Goal: Complete application form: Complete application form

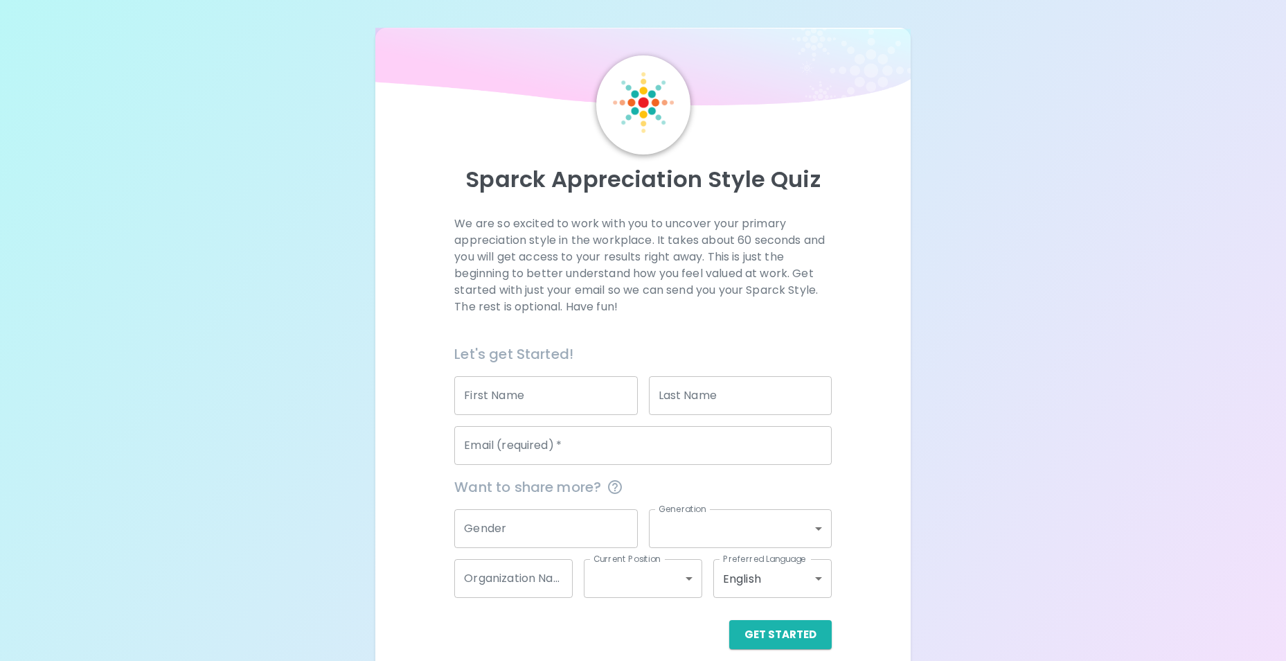
scroll to position [16, 0]
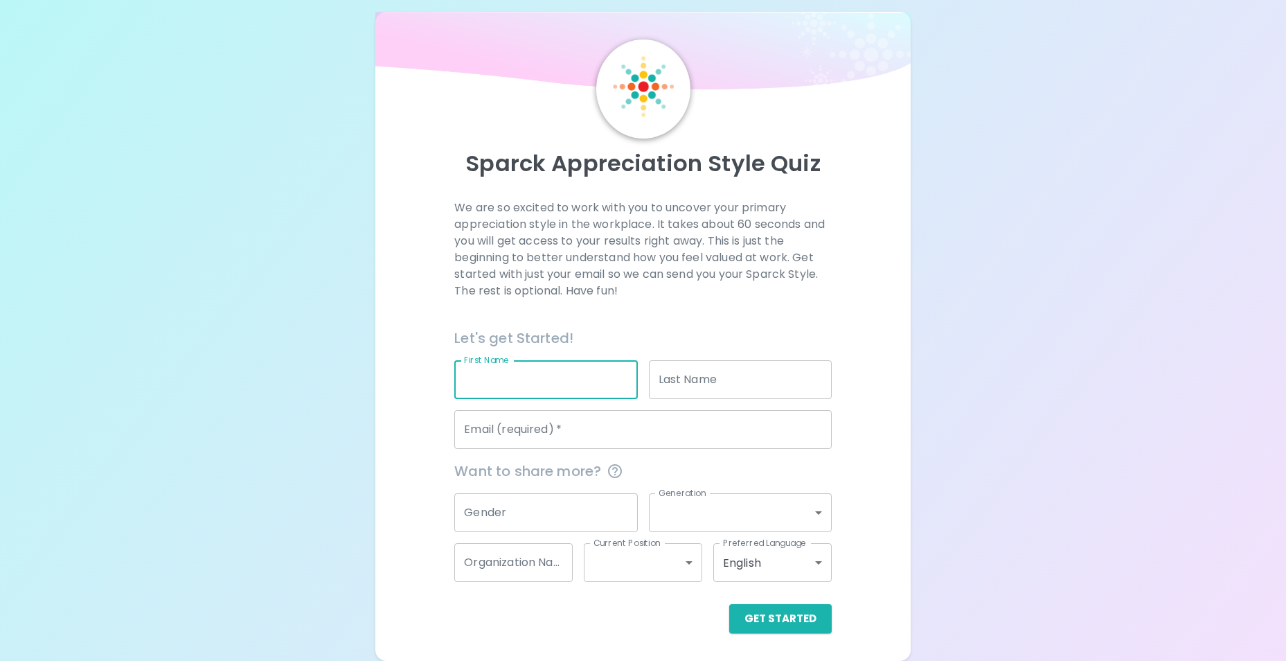
drag, startPoint x: 593, startPoint y: 394, endPoint x: 594, endPoint y: 375, distance: 18.7
click at [593, 386] on input "First Name" at bounding box center [545, 379] width 183 height 39
type input "Zoey"
type input "[PERSON_NAME] [PERSON_NAME]"
type input "[EMAIL_ADDRESS][PERSON_NAME][DOMAIN_NAME]"
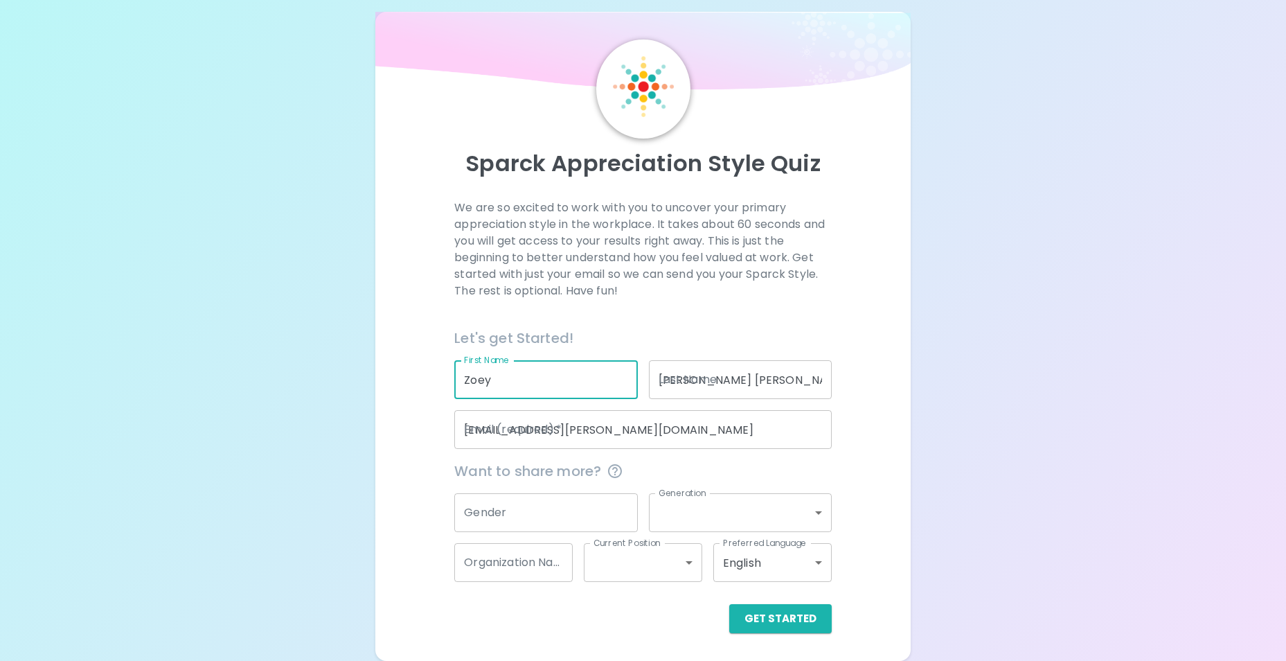
type input "SJ"
click at [506, 513] on input "Gender" at bounding box center [545, 512] width 183 height 39
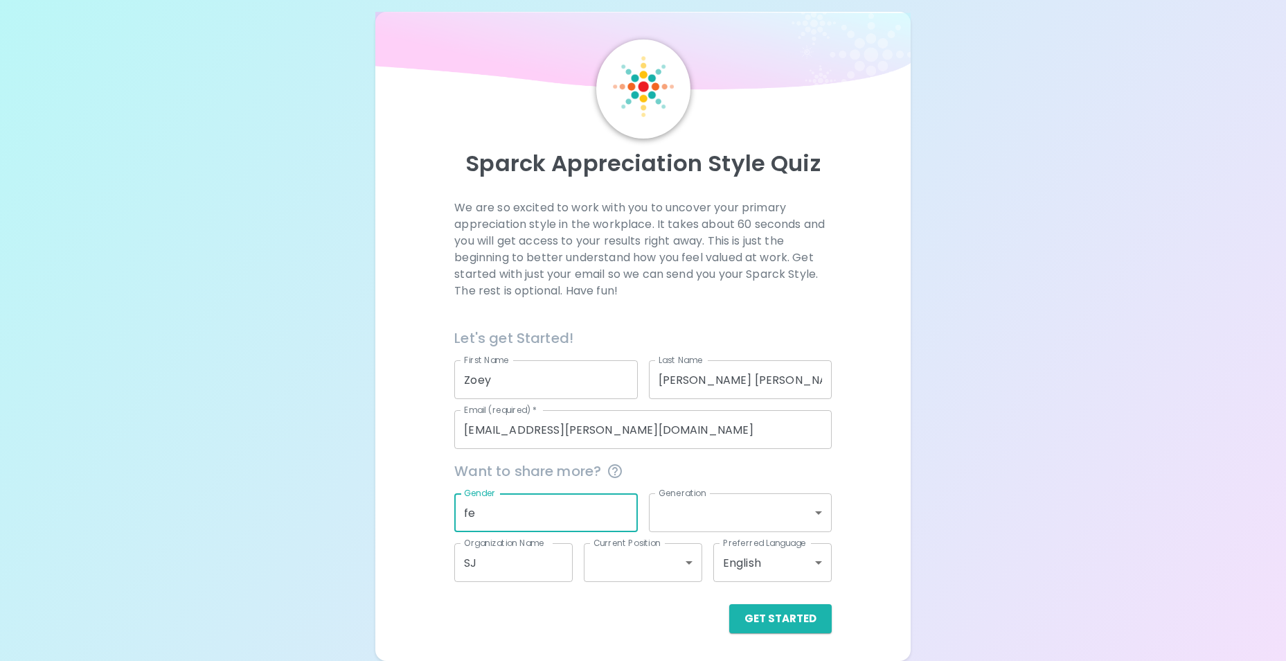
drag, startPoint x: 528, startPoint y: 517, endPoint x: 433, endPoint y: 511, distance: 95.0
click at [433, 511] on div "We are so excited to work with you to uncover your primary appreciation style i…" at bounding box center [643, 415] width 503 height 433
type input "[DEMOGRAPHIC_DATA]"
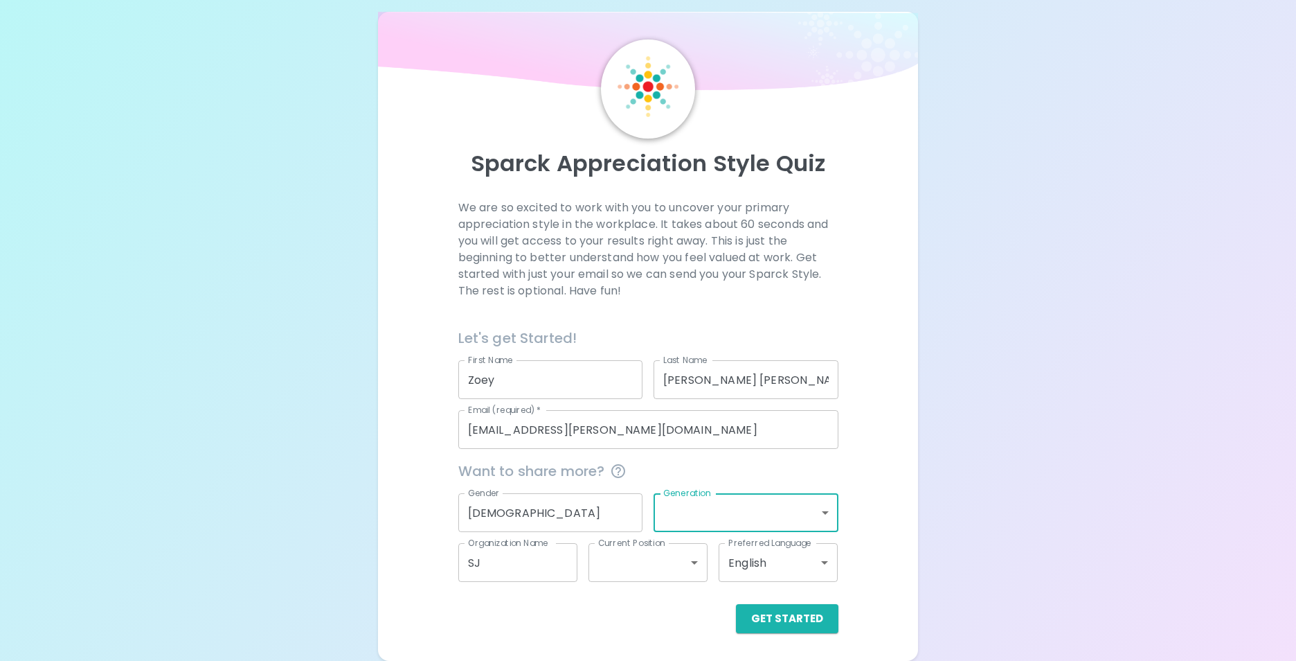
click at [815, 518] on body "Sparck Appreciation Style Quiz We are so excited to work with you to uncover yo…" at bounding box center [648, 322] width 1296 height 677
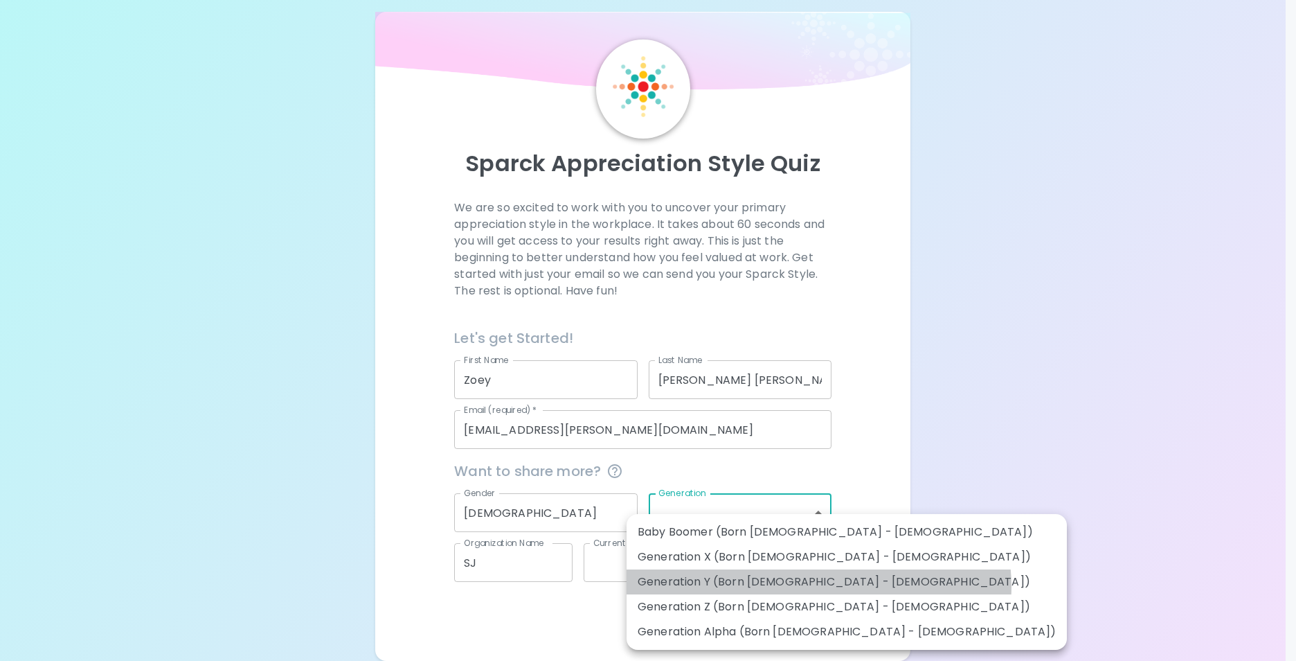
click at [818, 586] on li "Generation Y (Born [DEMOGRAPHIC_DATA] - [DEMOGRAPHIC_DATA])" at bounding box center [847, 581] width 440 height 25
type input "generation_y"
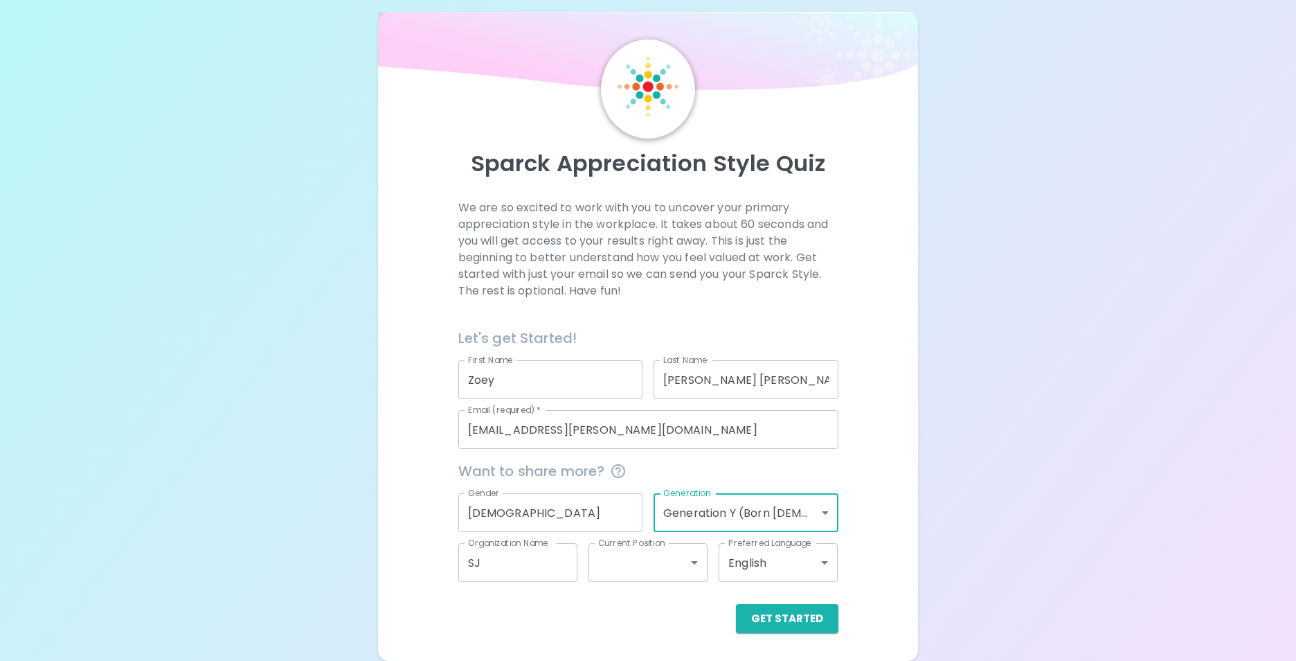
click at [656, 567] on body "Sparck Appreciation Style Quiz We are so excited to work with you to uncover yo…" at bounding box center [648, 322] width 1296 height 677
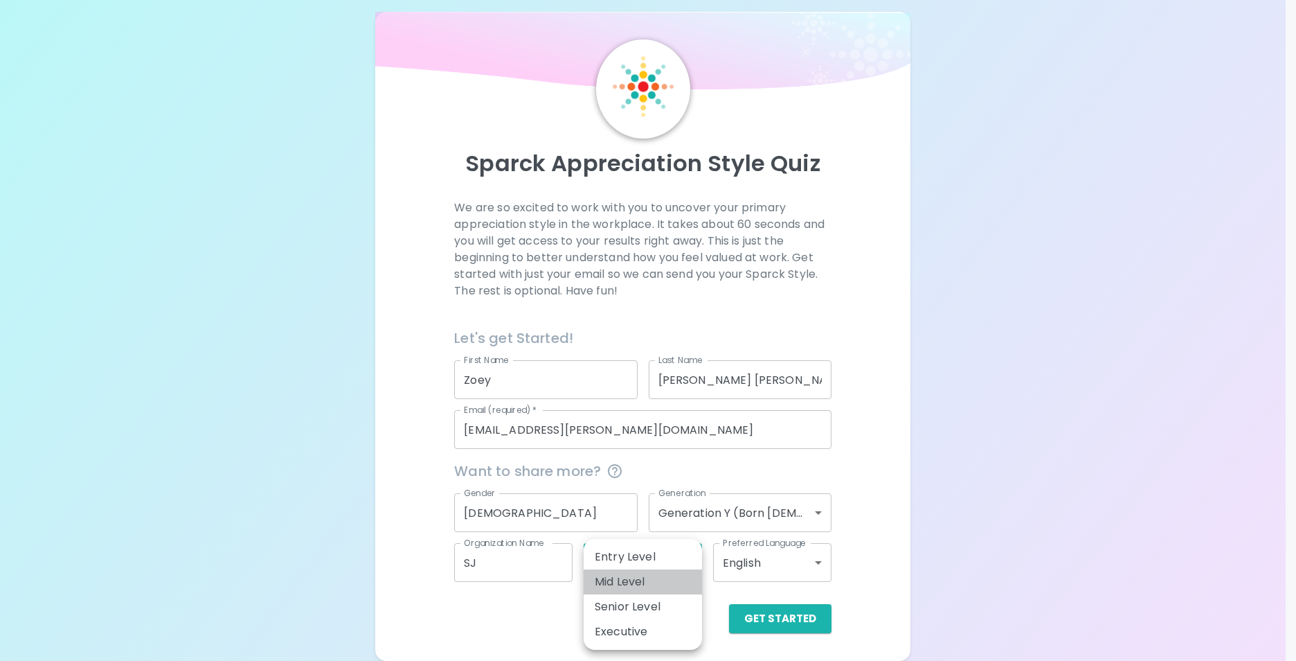
click at [637, 580] on li "Mid Level" at bounding box center [643, 581] width 118 height 25
type input "mid_level"
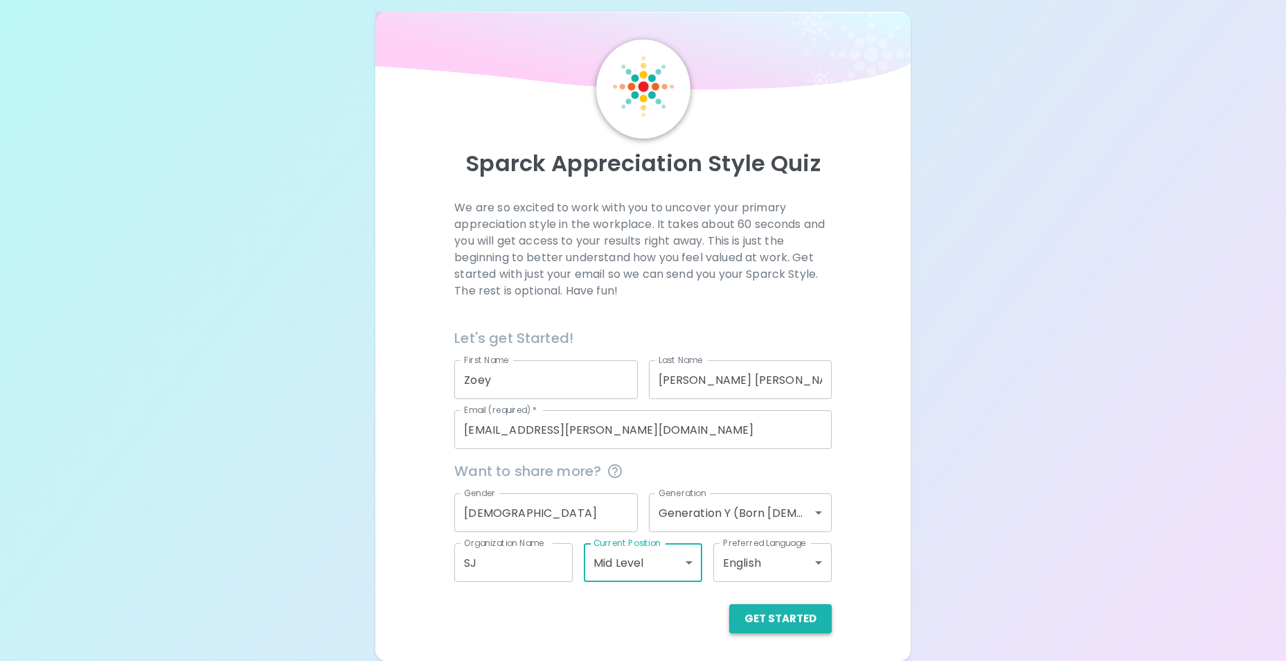
click at [786, 616] on button "Get Started" at bounding box center [780, 618] width 102 height 29
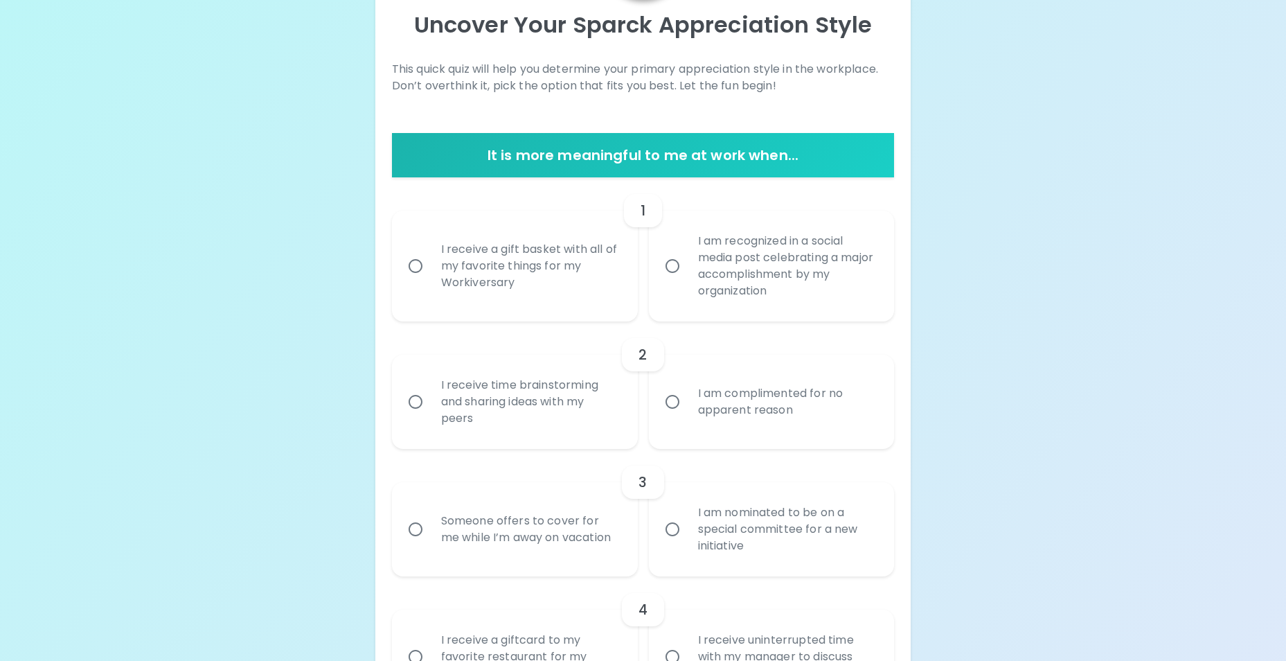
scroll to position [293, 0]
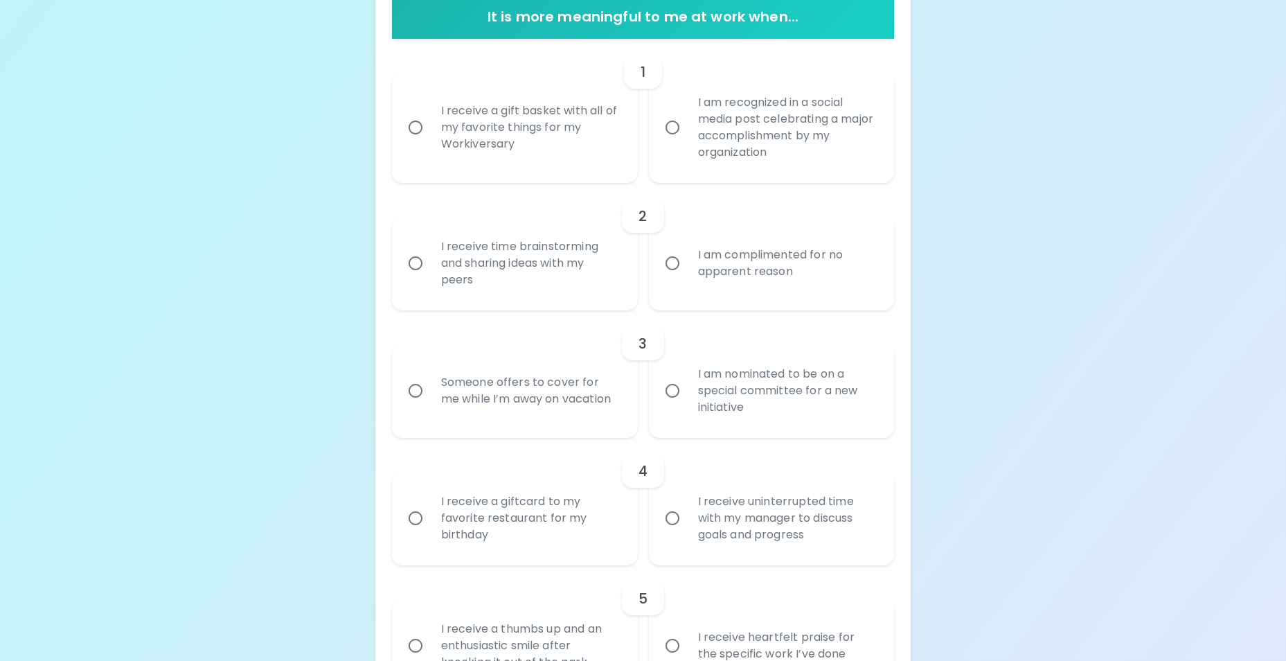
click at [526, 124] on div "I receive a gift basket with all of my favorite things for my Workiversary" at bounding box center [530, 127] width 200 height 83
click at [430, 124] on input "I receive a gift basket with all of my favorite things for my Workiversary" at bounding box center [415, 127] width 29 height 29
radio input "true"
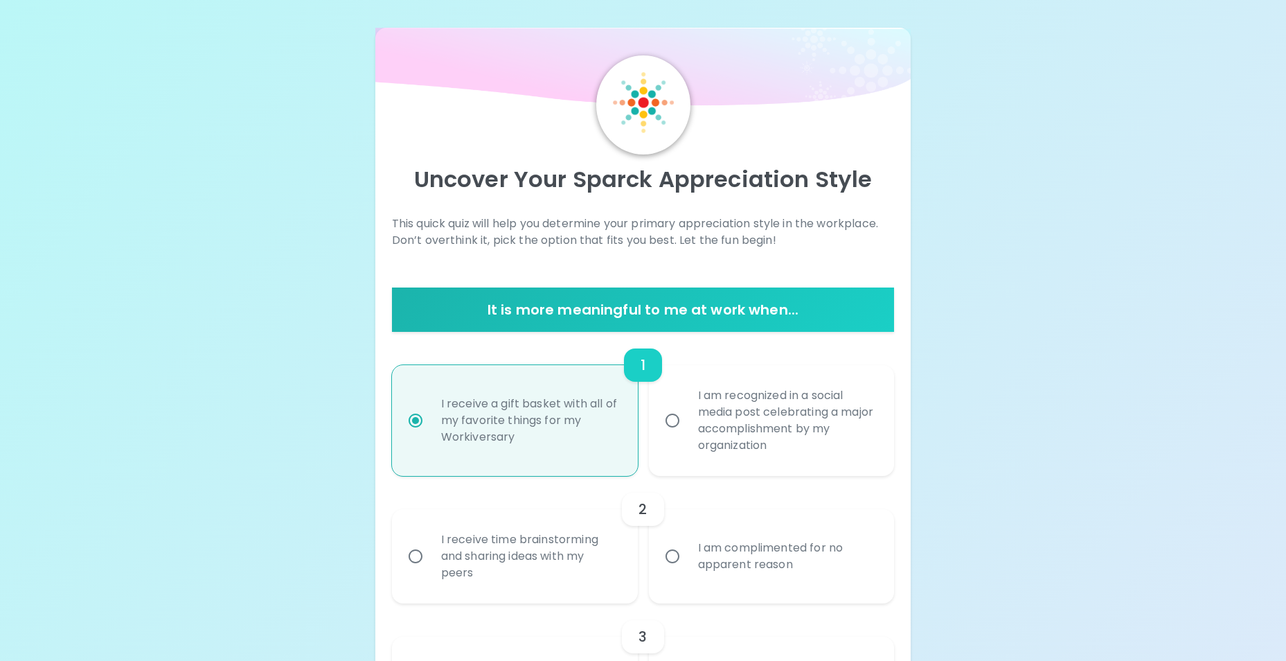
scroll to position [277, 0]
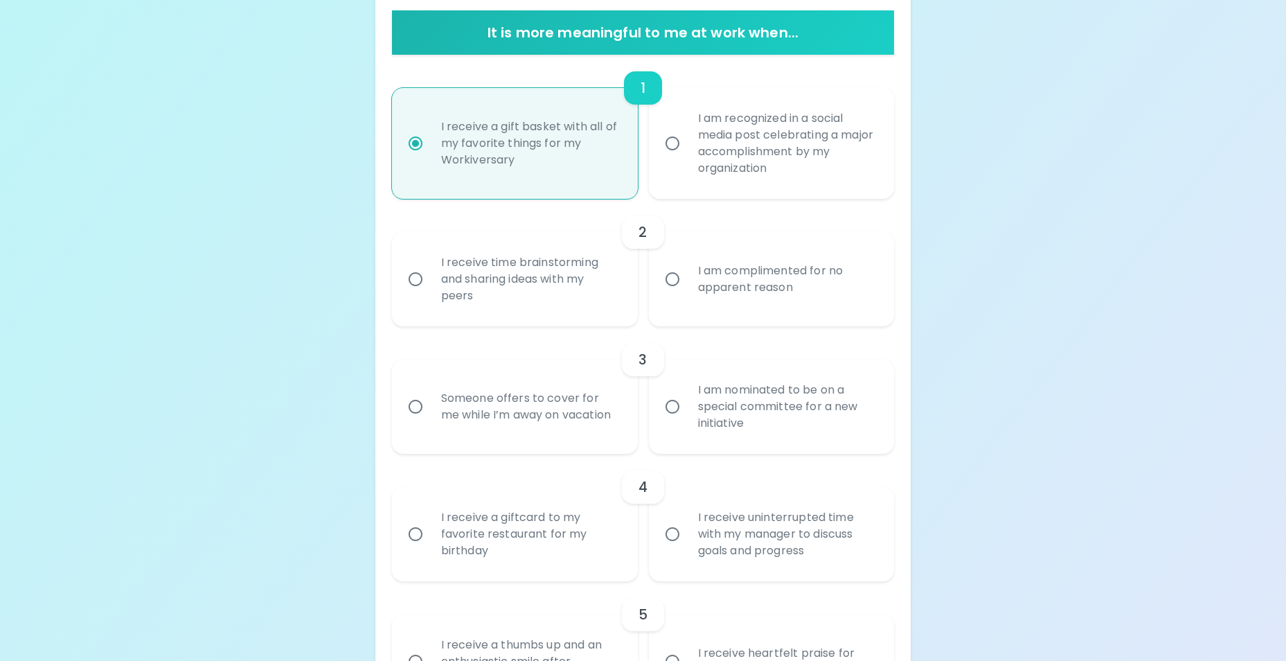
click at [474, 535] on div "I receive a giftcard to my favorite restaurant for my birthday" at bounding box center [530, 533] width 200 height 83
click at [430, 535] on input "I receive a giftcard to my favorite restaurant for my birthday" at bounding box center [415, 533] width 29 height 29
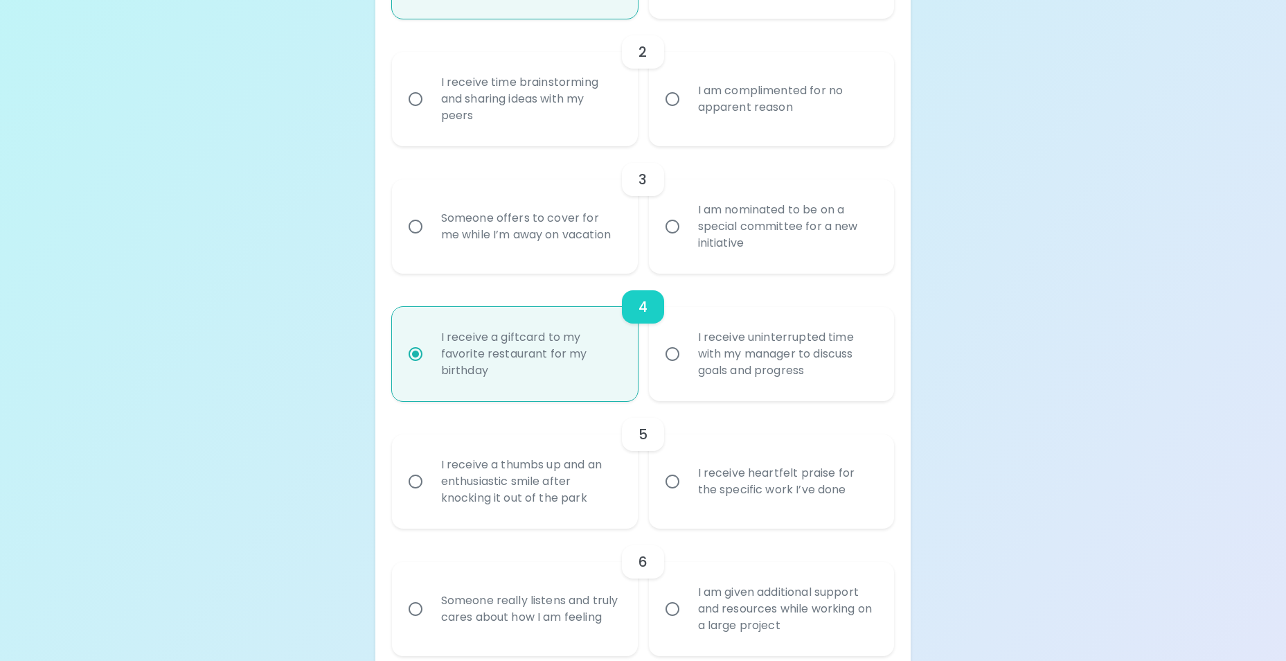
scroll to position [595, 0]
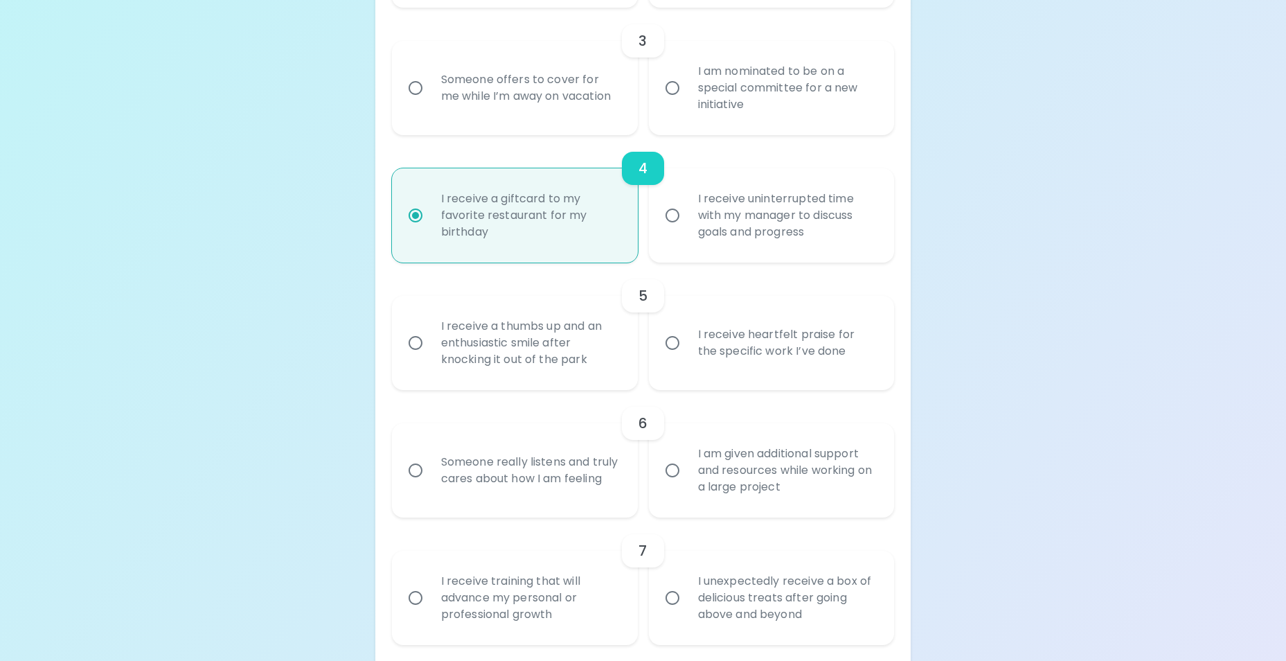
radio input "true"
click at [713, 310] on div "5" at bounding box center [643, 295] width 503 height 33
click at [769, 338] on div "I receive heartfelt praise for the specific work I’ve done" at bounding box center [787, 343] width 200 height 66
click at [687, 338] on input "I receive heartfelt praise for the specific work I’ve done" at bounding box center [672, 342] width 29 height 29
radio input "false"
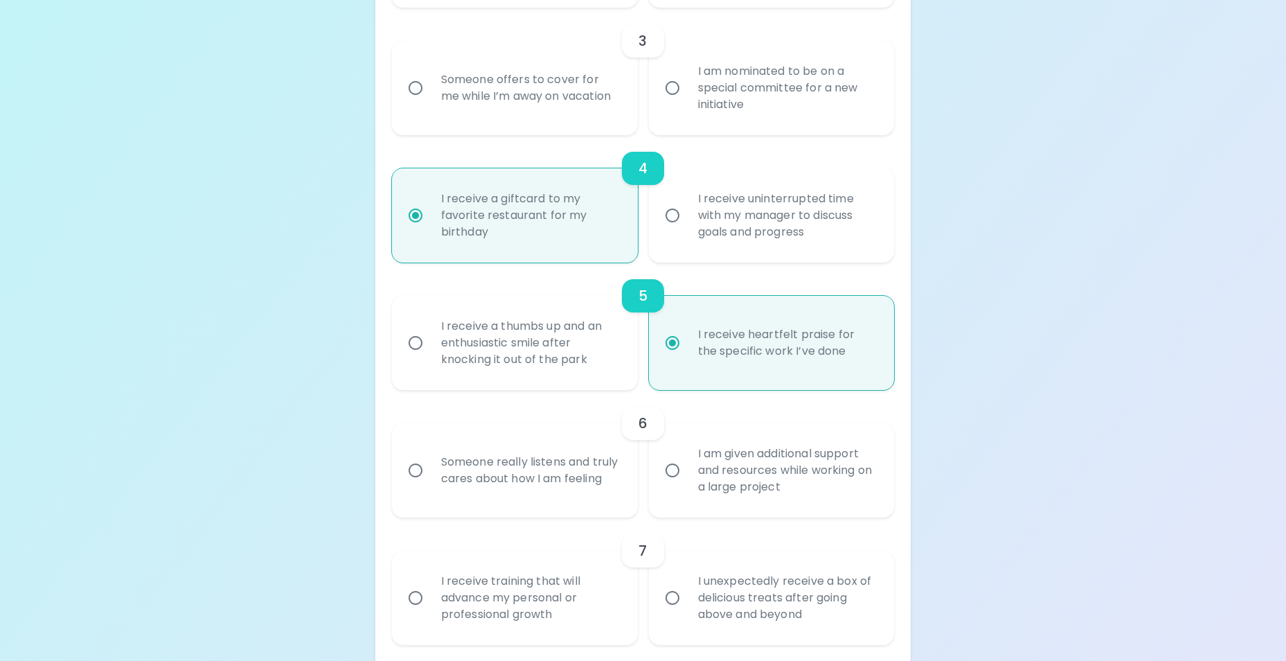
scroll to position [706, 0]
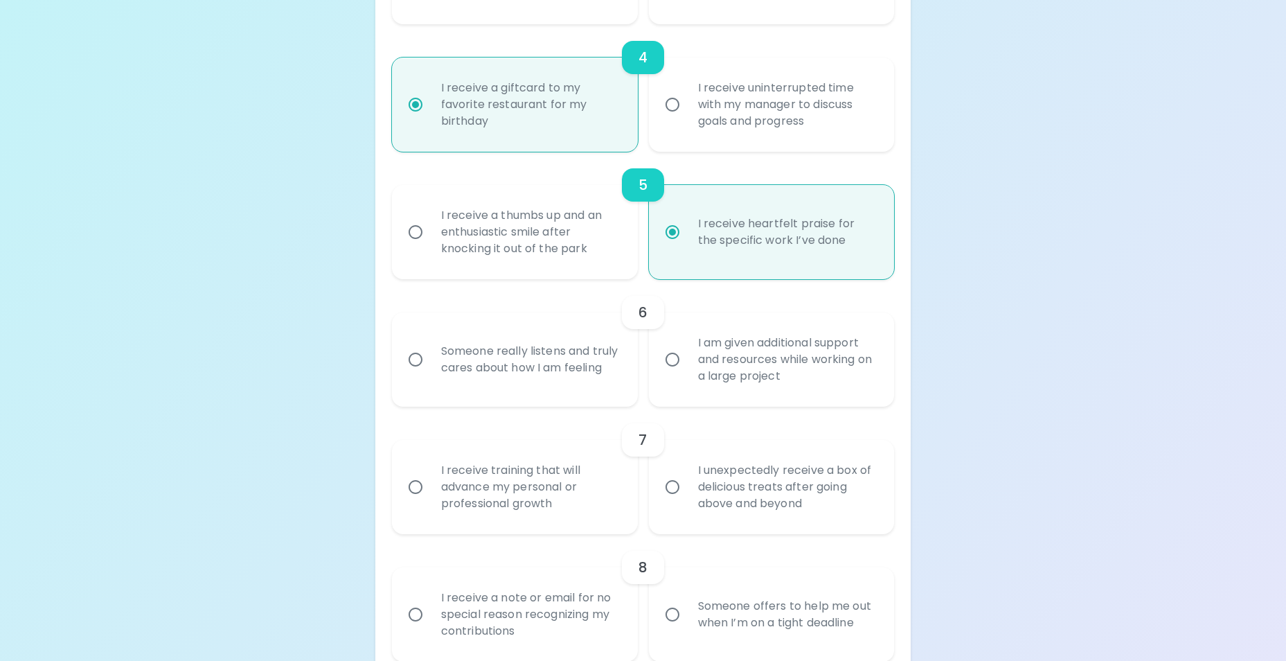
radio input "true"
click at [581, 362] on div "Someone really listens and truly cares about how I am feeling" at bounding box center [530, 359] width 200 height 66
click at [430, 362] on input "Someone really listens and truly cares about how I am feeling" at bounding box center [415, 359] width 29 height 29
radio input "false"
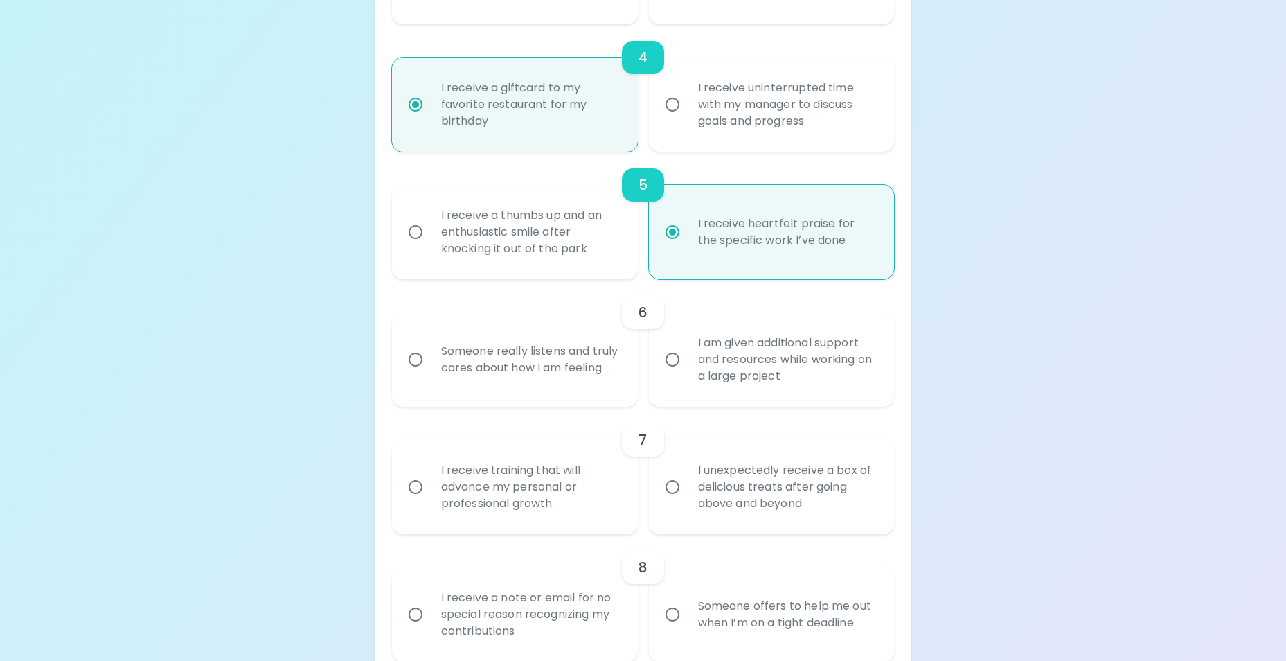
scroll to position [817, 0]
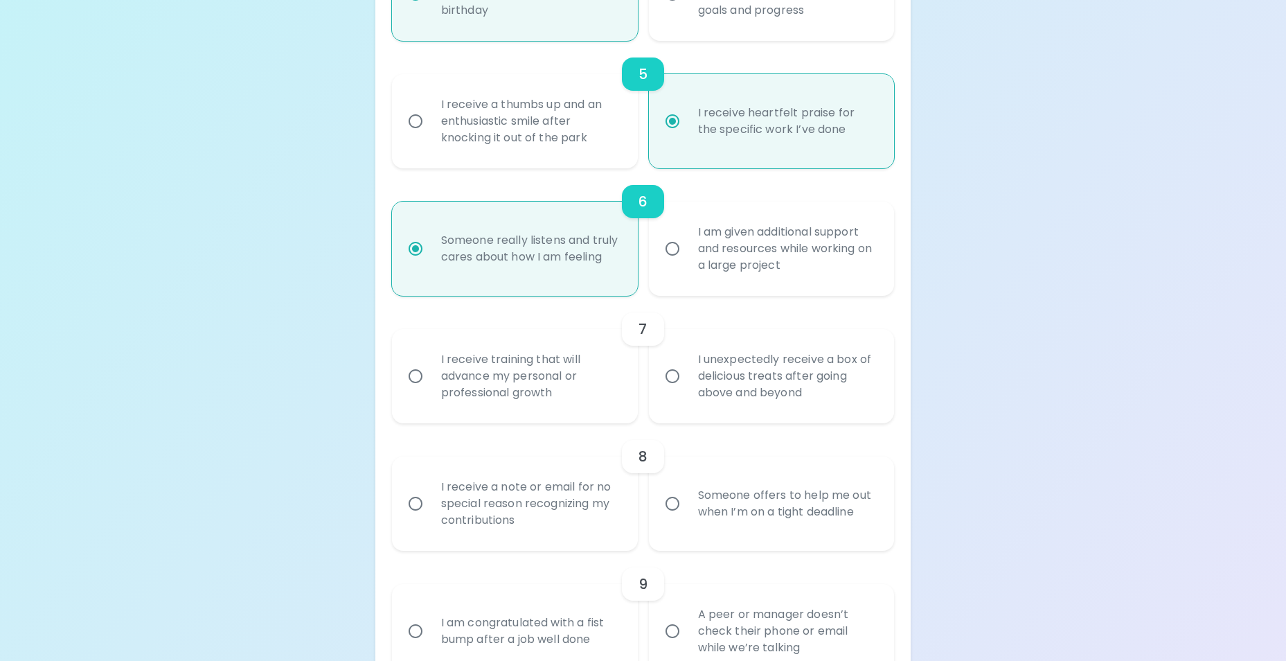
radio input "true"
click at [791, 378] on div "I unexpectedly receive a box of delicious treats after going above and beyond" at bounding box center [787, 375] width 200 height 83
click at [687, 378] on input "I unexpectedly receive a box of delicious treats after going above and beyond" at bounding box center [672, 375] width 29 height 29
radio input "false"
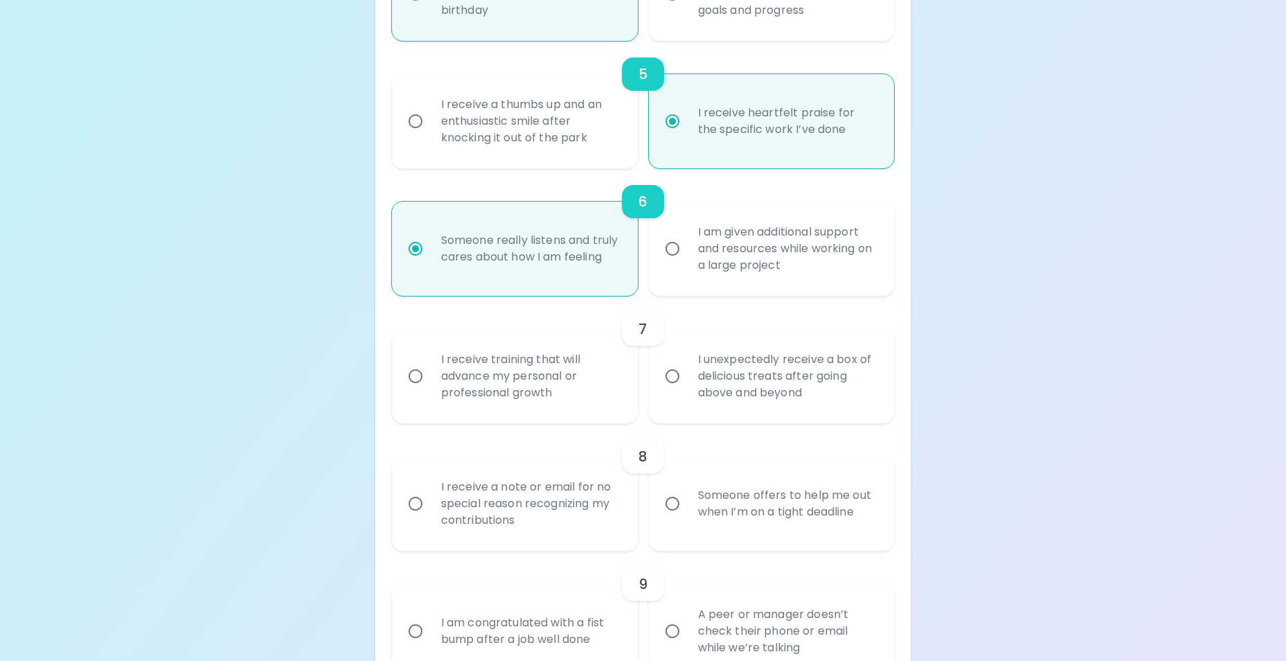
radio input "false"
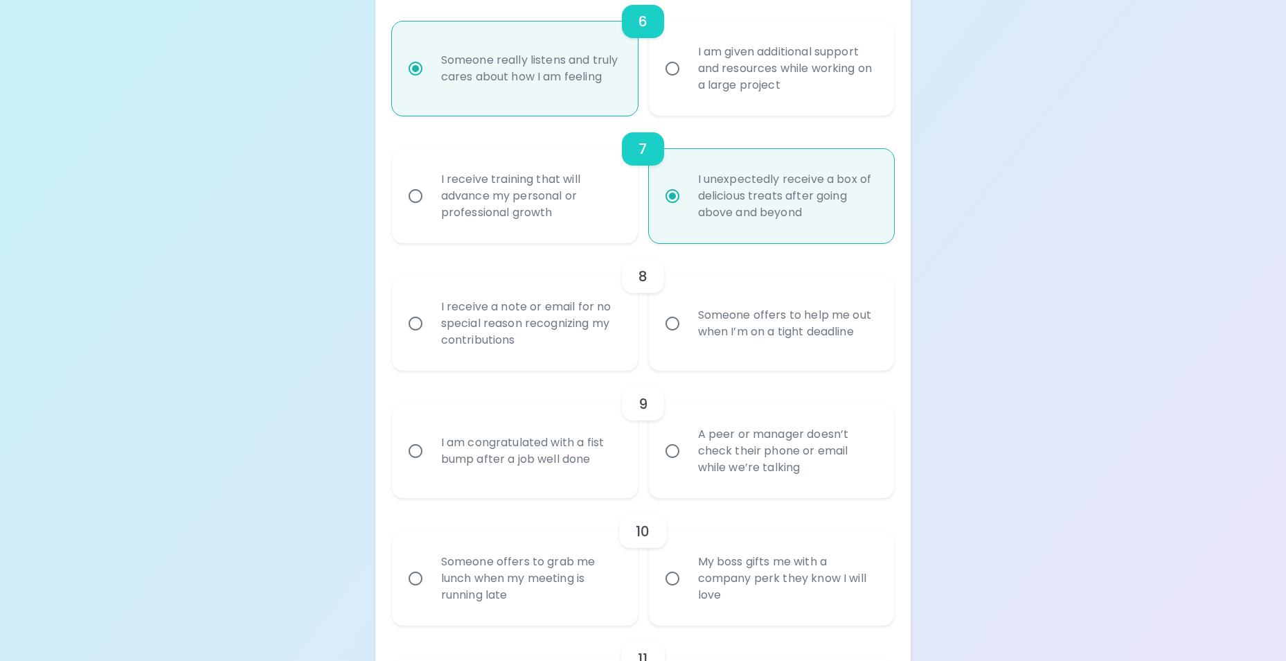
scroll to position [1066, 0]
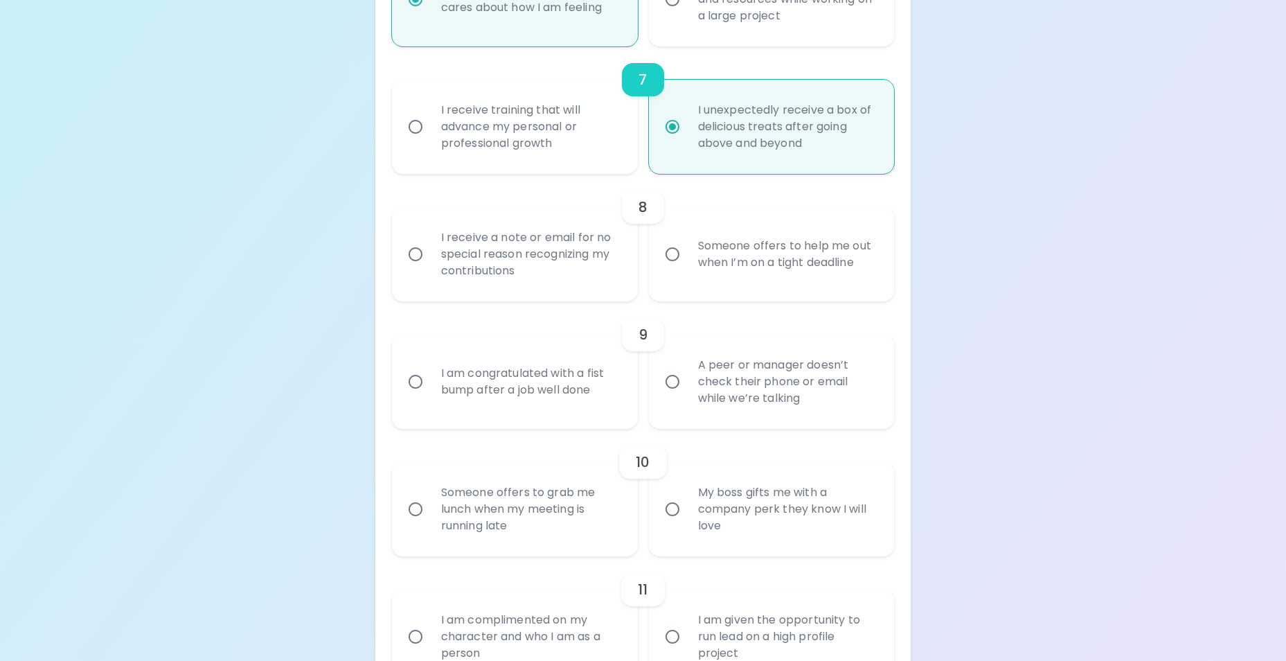
radio input "true"
click at [531, 249] on div "I receive a note or email for no special reason recognizing my contributions" at bounding box center [530, 254] width 200 height 83
click at [430, 249] on input "I receive a note or email for no special reason recognizing my contributions" at bounding box center [415, 254] width 29 height 29
radio input "false"
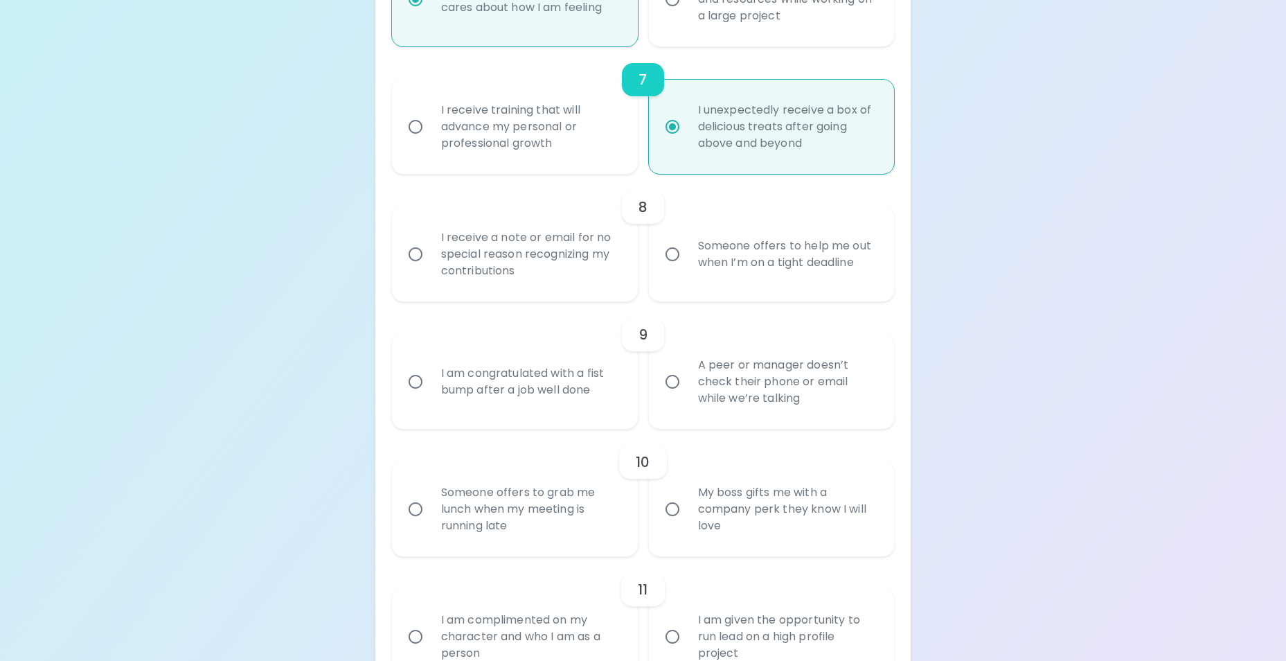
radio input "false"
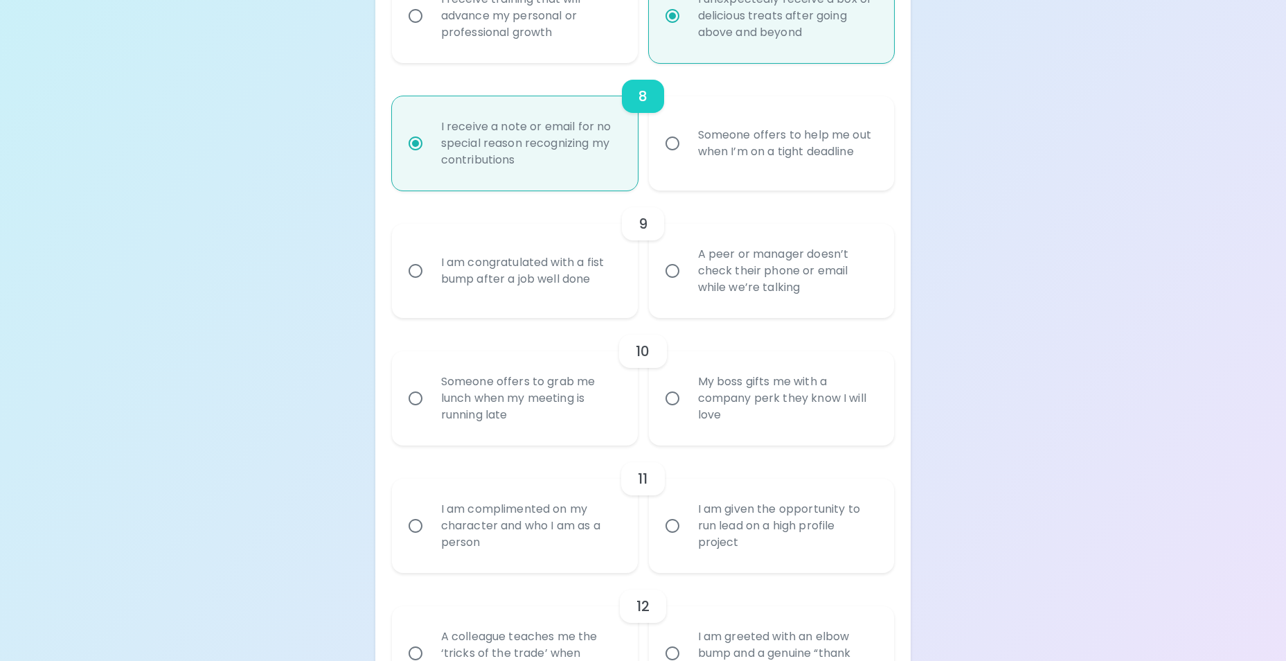
scroll to position [1316, 0]
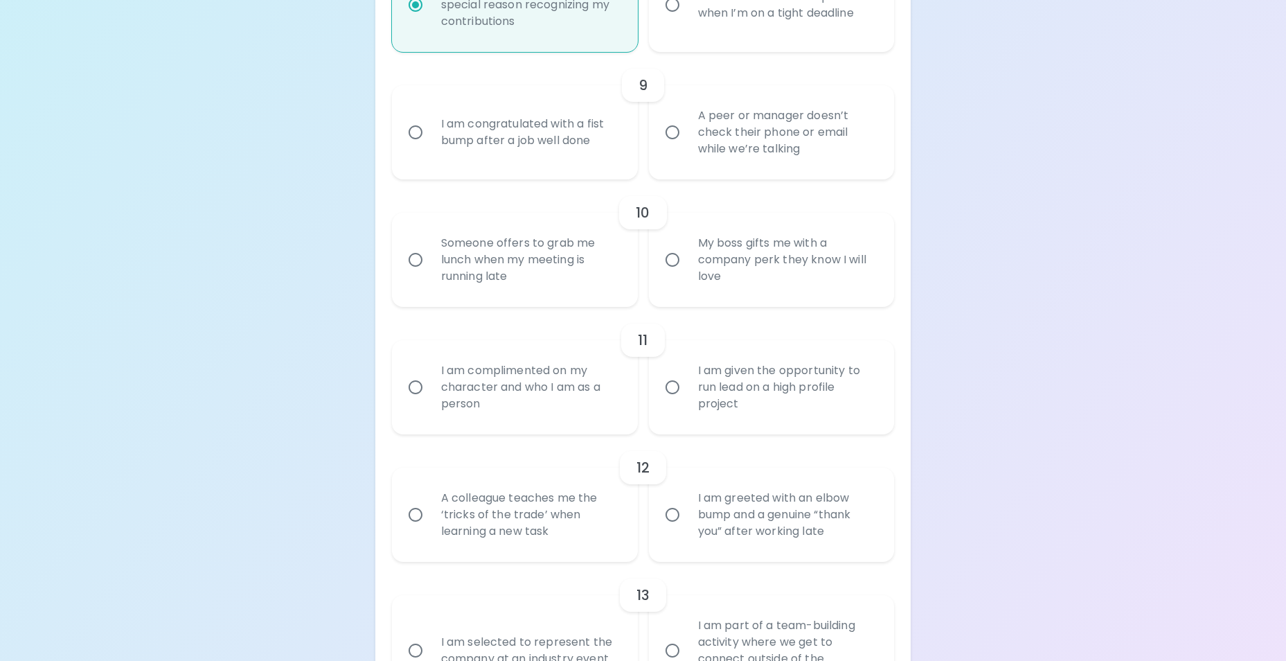
radio input "true"
click at [505, 137] on div "I am congratulated with a fist bump after a job well done" at bounding box center [530, 132] width 200 height 66
click at [430, 137] on input "I am congratulated with a fist bump after a job well done" at bounding box center [415, 132] width 29 height 29
radio input "false"
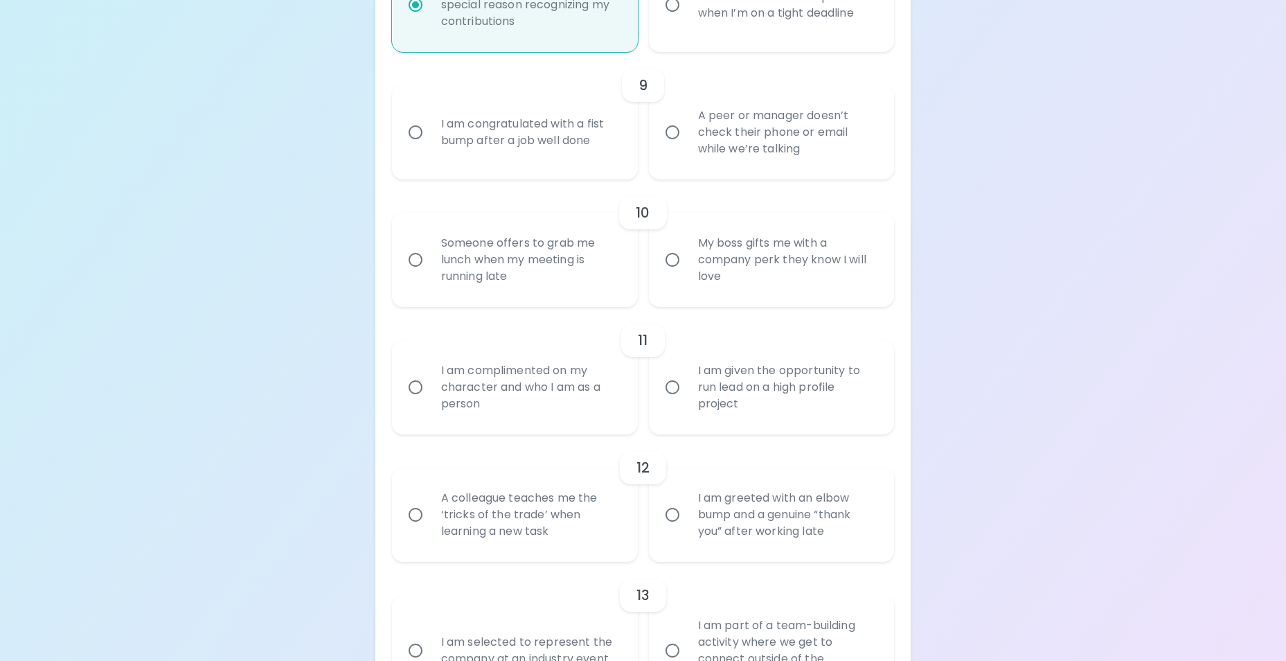
radio input "false"
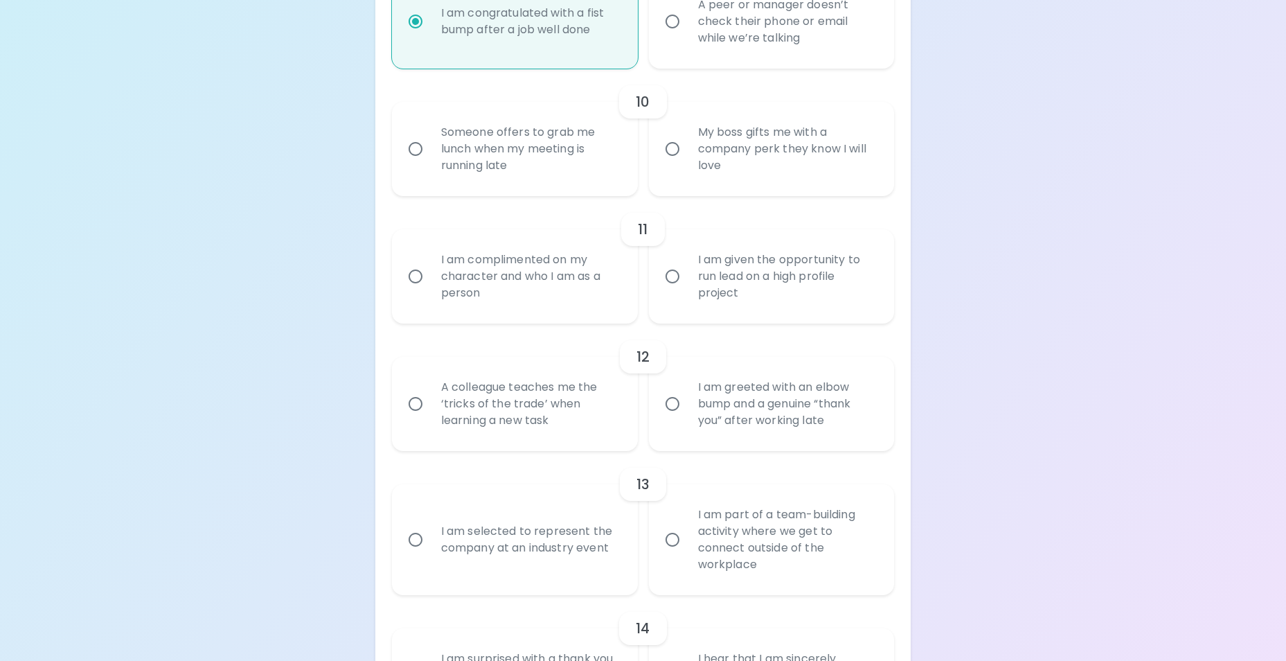
radio input "true"
click at [534, 161] on div "Someone offers to grab me lunch when my meeting is running late" at bounding box center [530, 148] width 200 height 83
click at [430, 161] on input "Someone offers to grab me lunch when my meeting is running late" at bounding box center [415, 148] width 29 height 29
radio input "false"
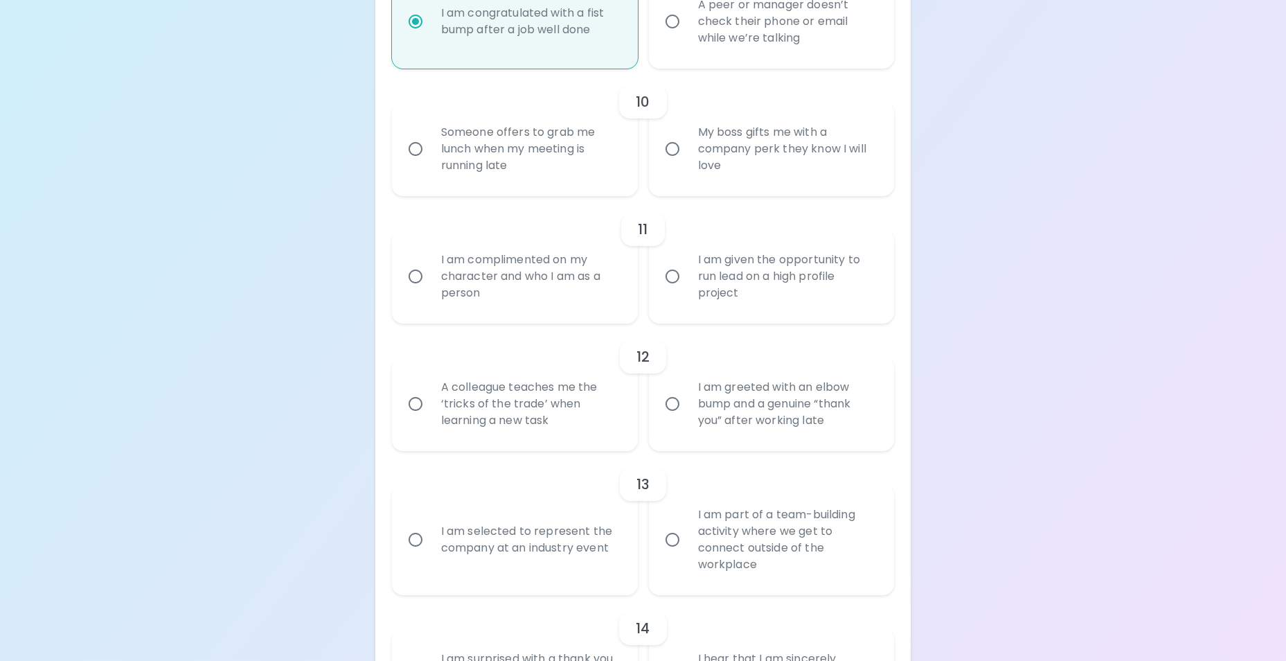
radio input "false"
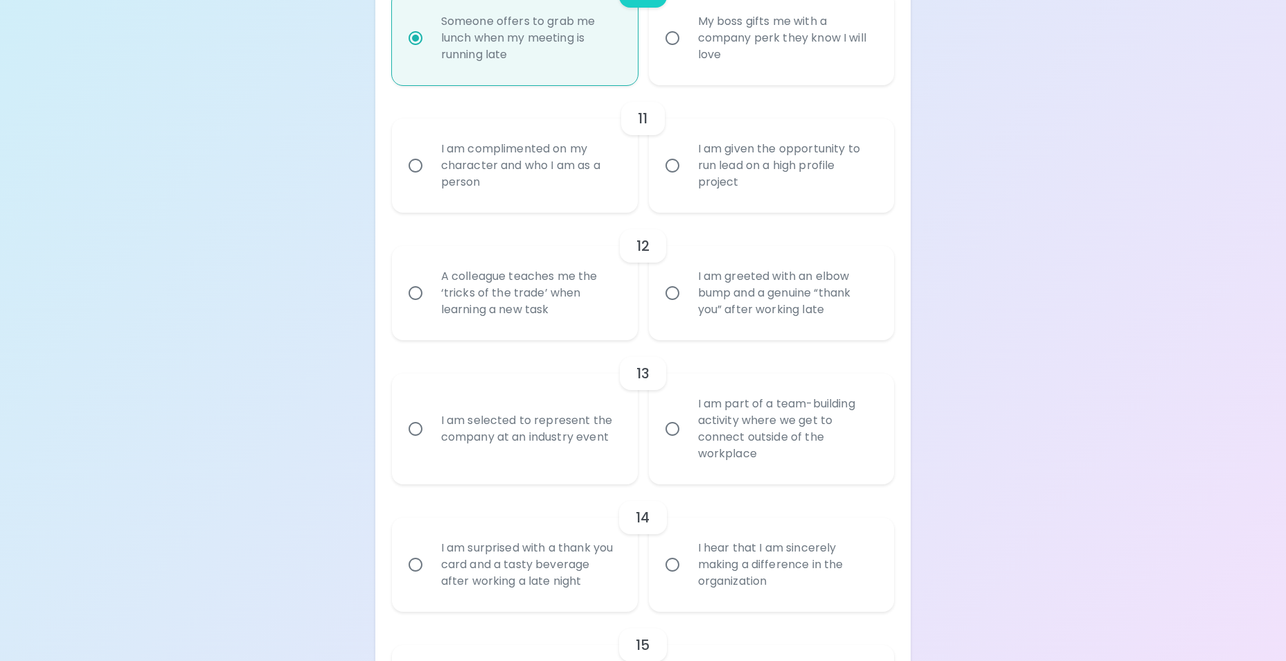
radio input "true"
click at [549, 156] on div "I am complimented on my character and who I am as a person" at bounding box center [530, 165] width 200 height 83
click at [430, 156] on input "I am complimented on my character and who I am as a person" at bounding box center [415, 165] width 29 height 29
radio input "false"
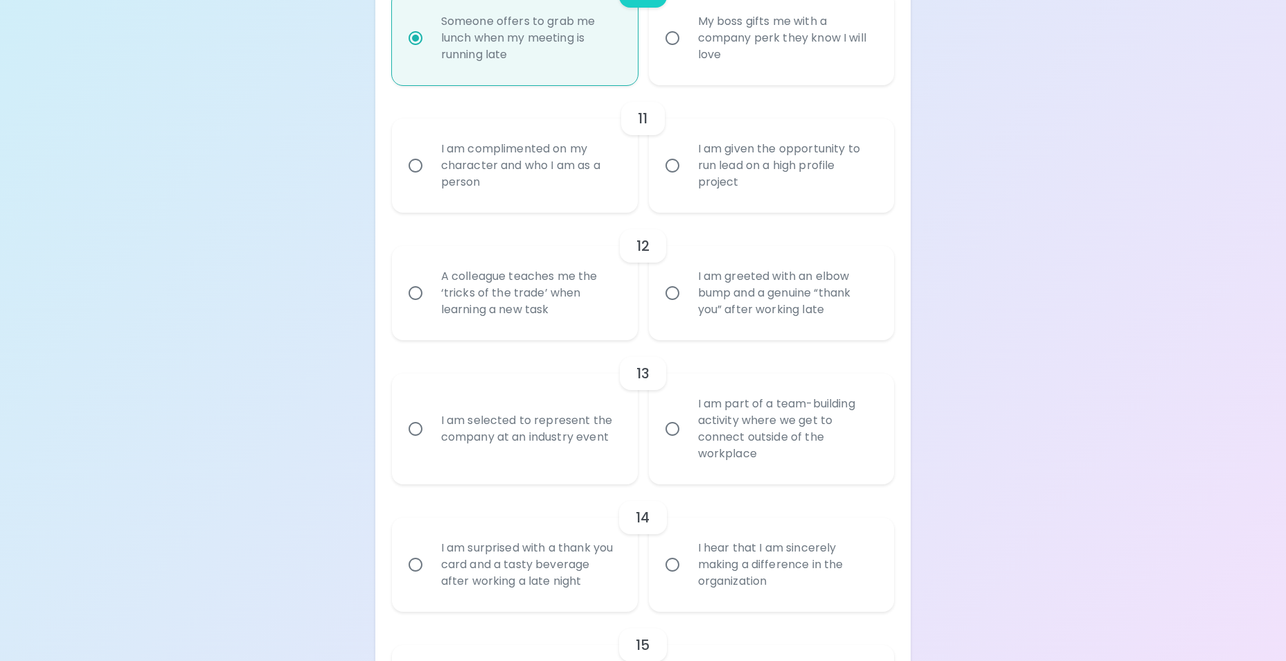
radio input "false"
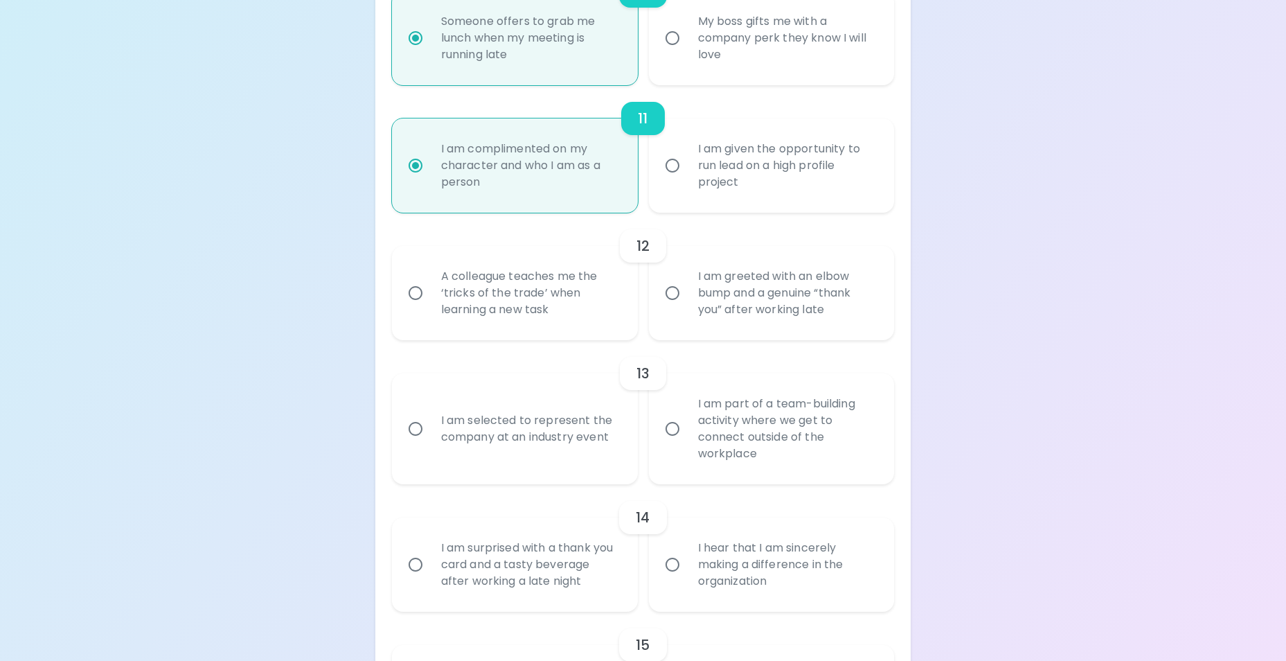
scroll to position [1648, 0]
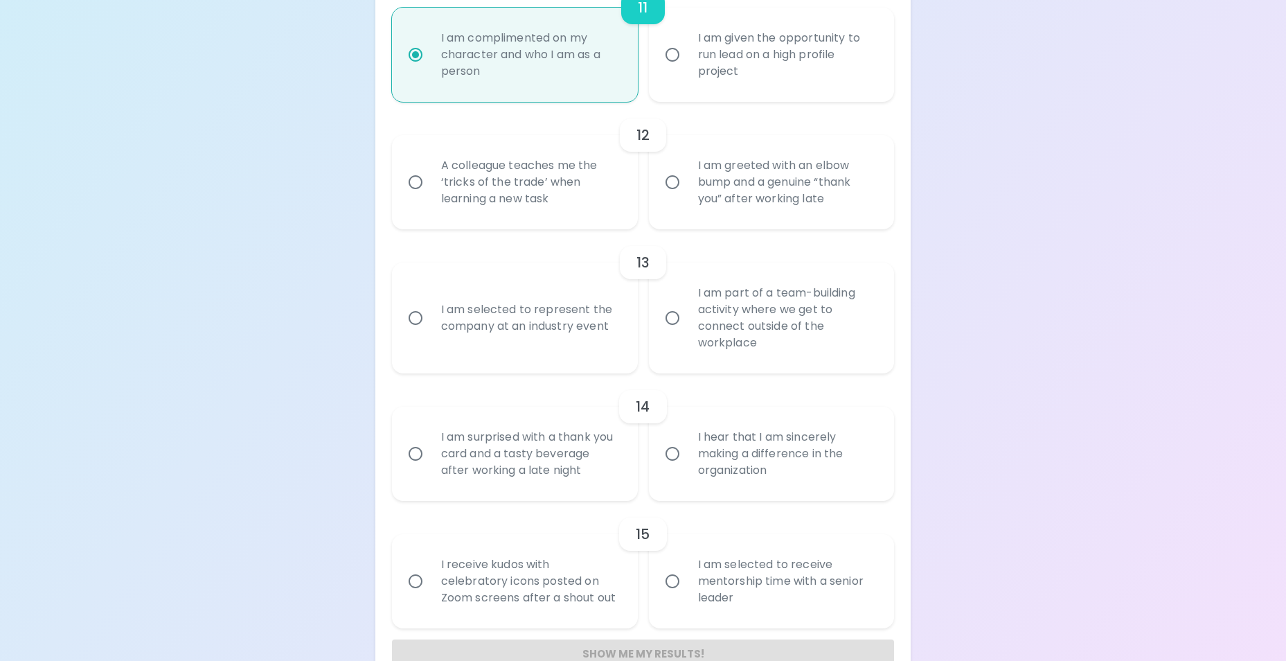
radio input "true"
click at [754, 189] on div "I am greeted with an elbow bump and a genuine “thank you” after working late" at bounding box center [787, 182] width 200 height 83
click at [687, 189] on input "I am greeted with an elbow bump and a genuine “thank you” after working late" at bounding box center [672, 182] width 29 height 29
radio input "false"
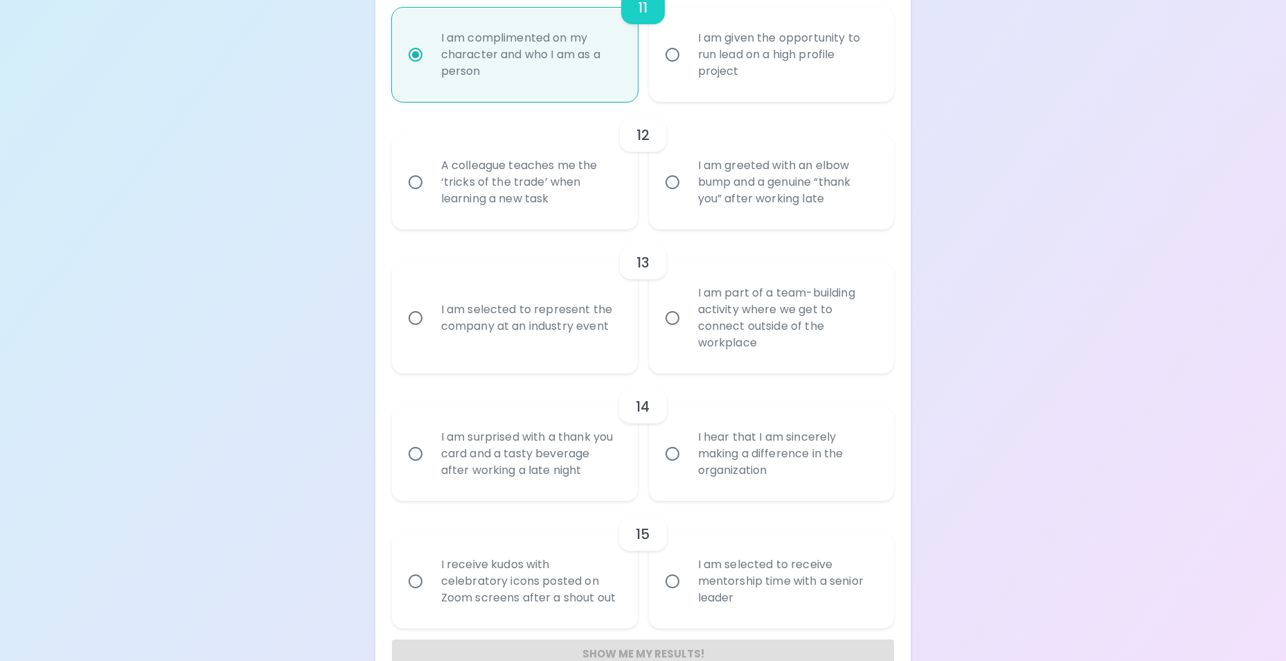
radio input "false"
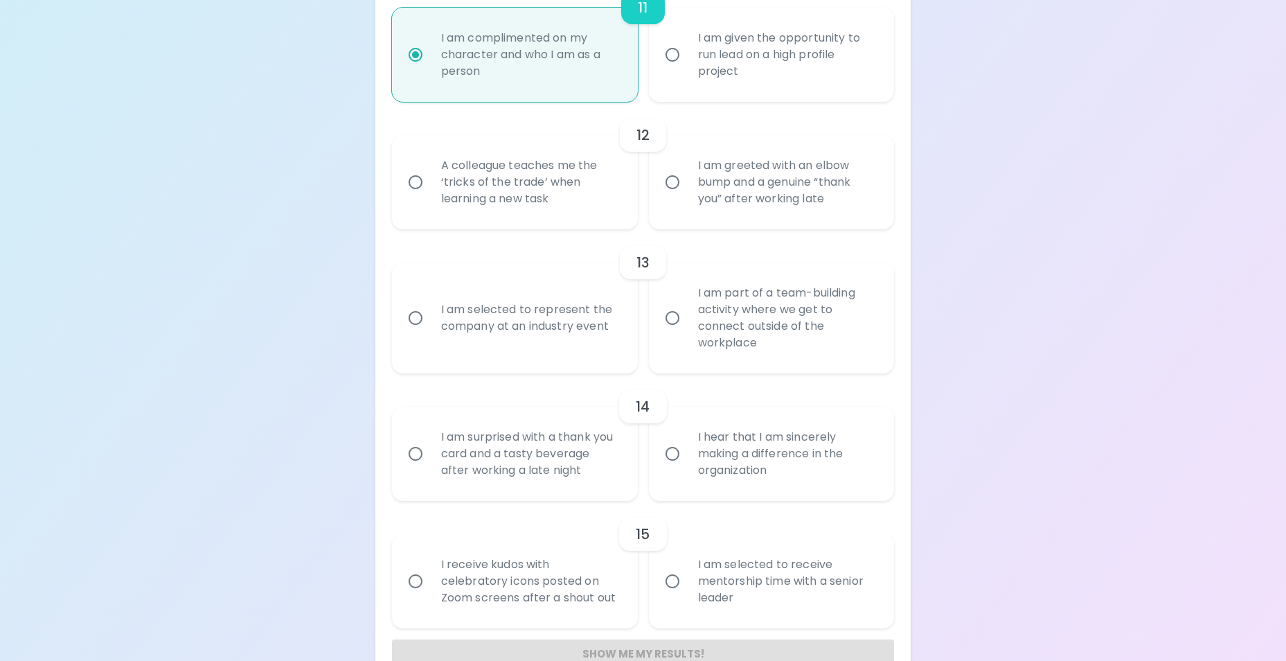
radio input "false"
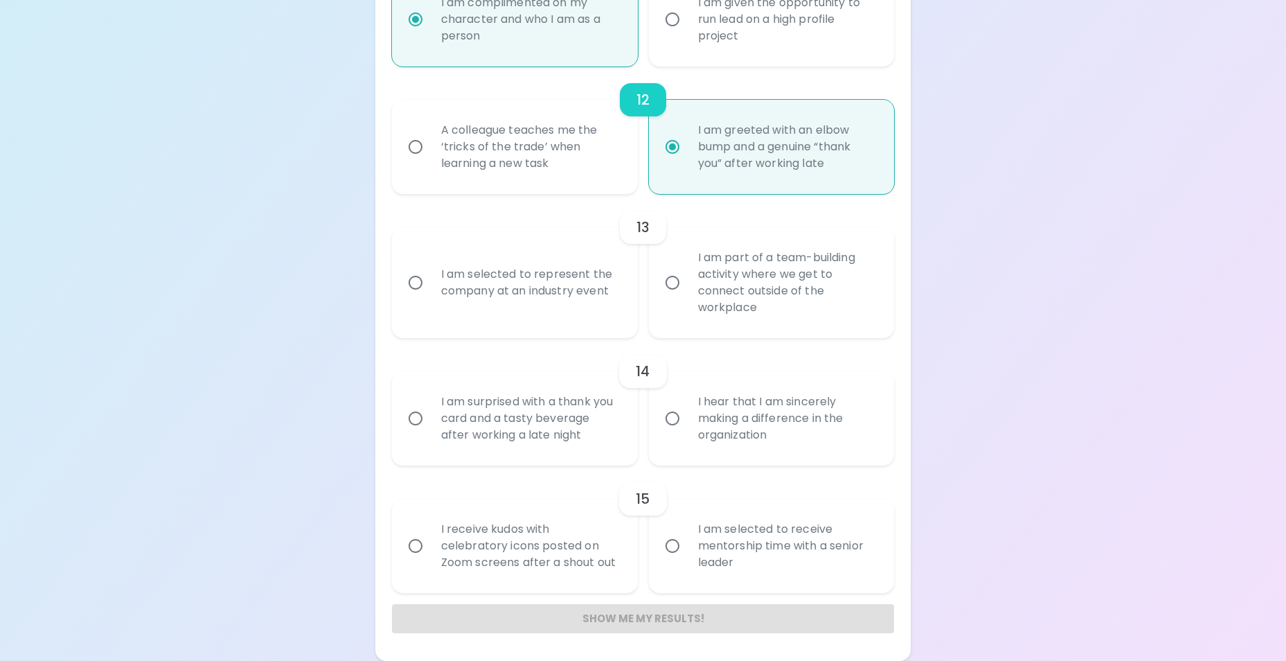
radio input "true"
click at [508, 283] on div "I am selected to represent the company at an industry event" at bounding box center [530, 282] width 200 height 66
click at [430, 283] on input "I am selected to represent the company at an industry event" at bounding box center [415, 282] width 29 height 29
radio input "false"
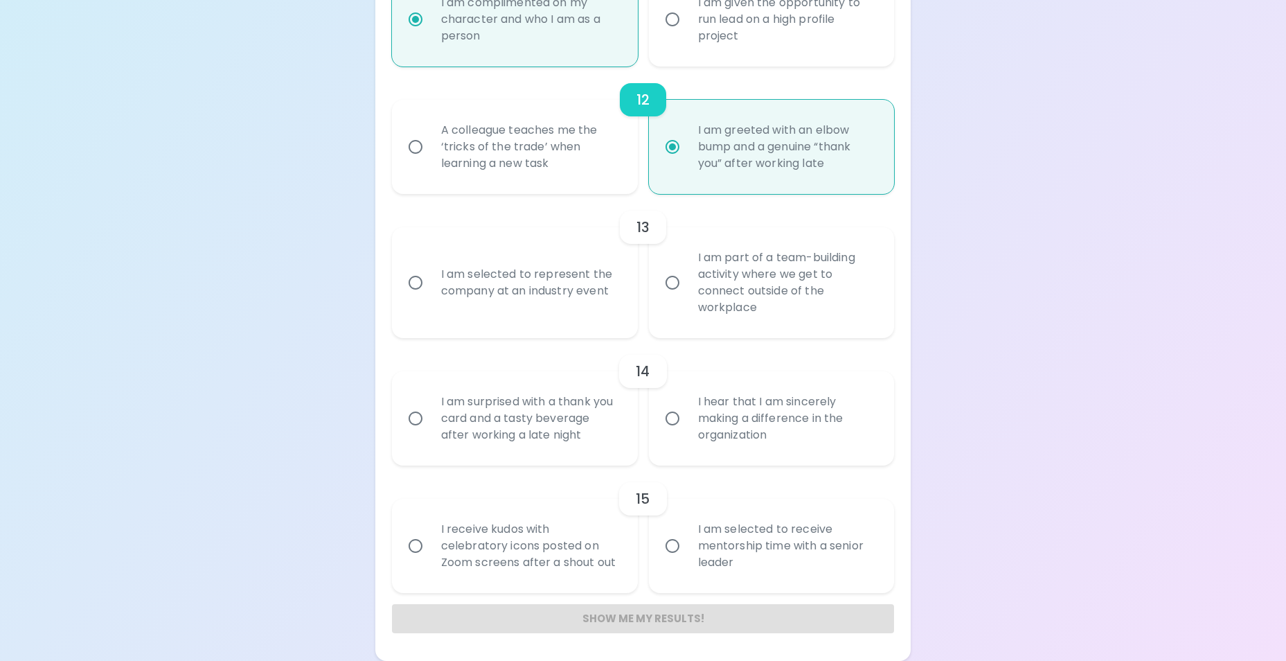
radio input "false"
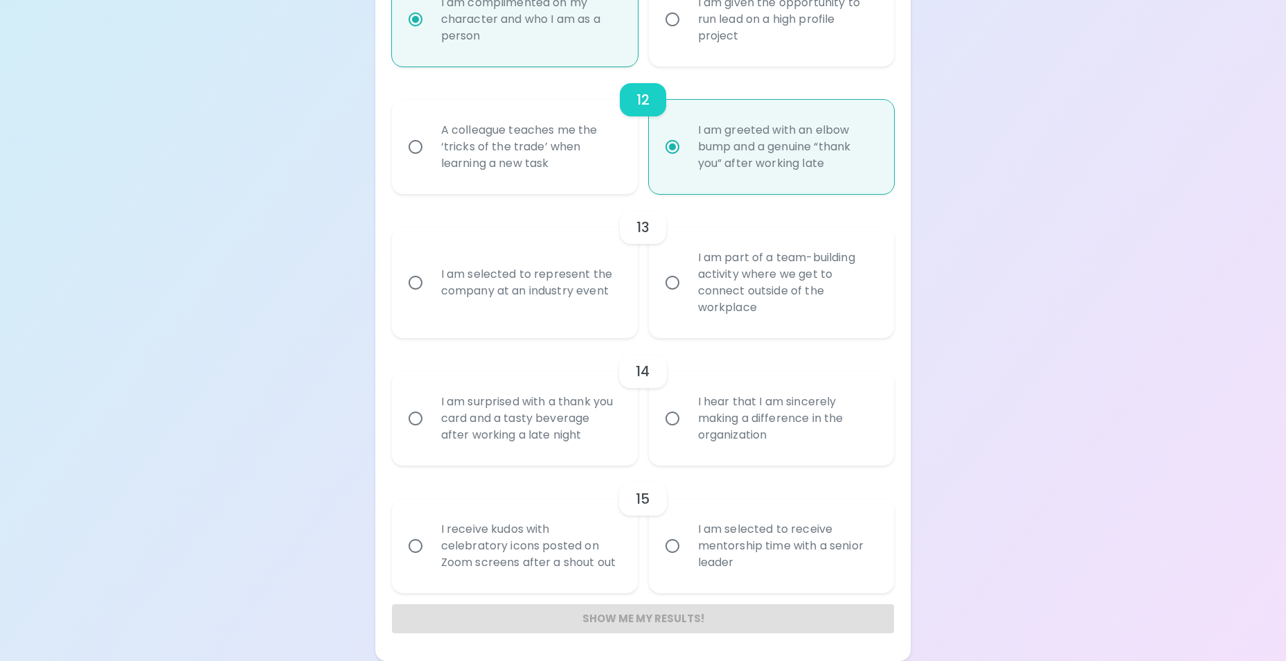
radio input "false"
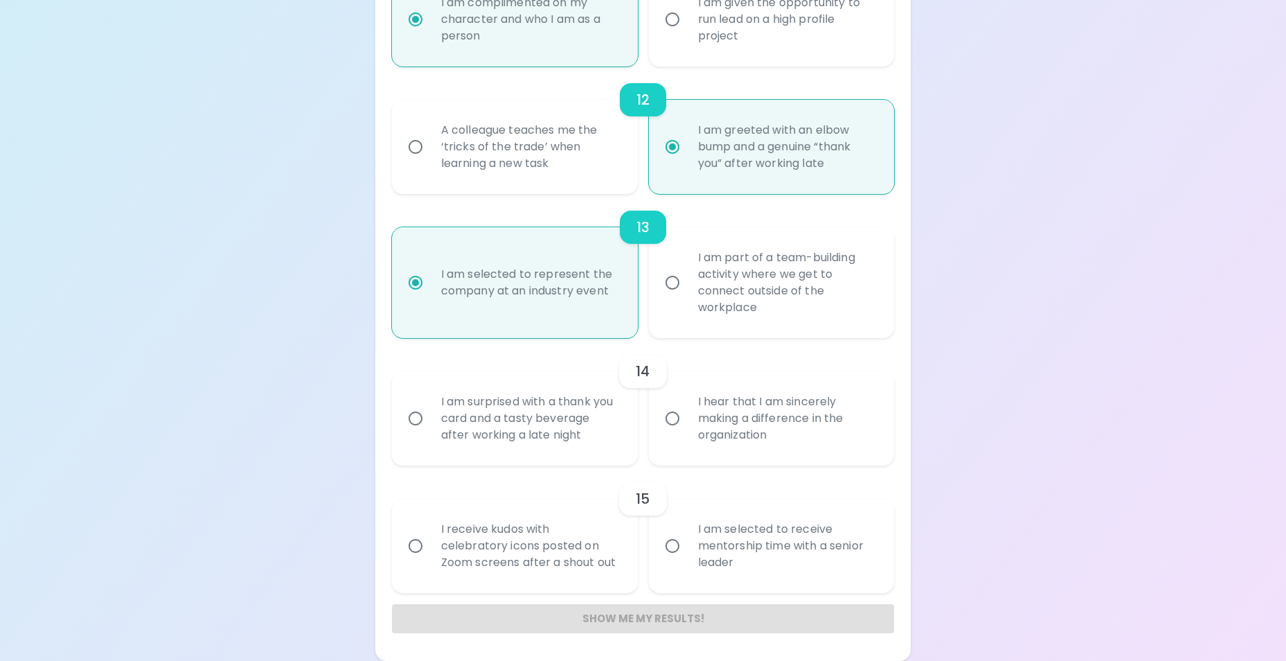
radio input "true"
click at [545, 447] on div "I am surprised with a thank you card and a tasty beverage after working a late …" at bounding box center [530, 418] width 200 height 83
click at [430, 433] on input "I am surprised with a thank you card and a tasty beverage after working a late …" at bounding box center [415, 418] width 29 height 29
radio input "false"
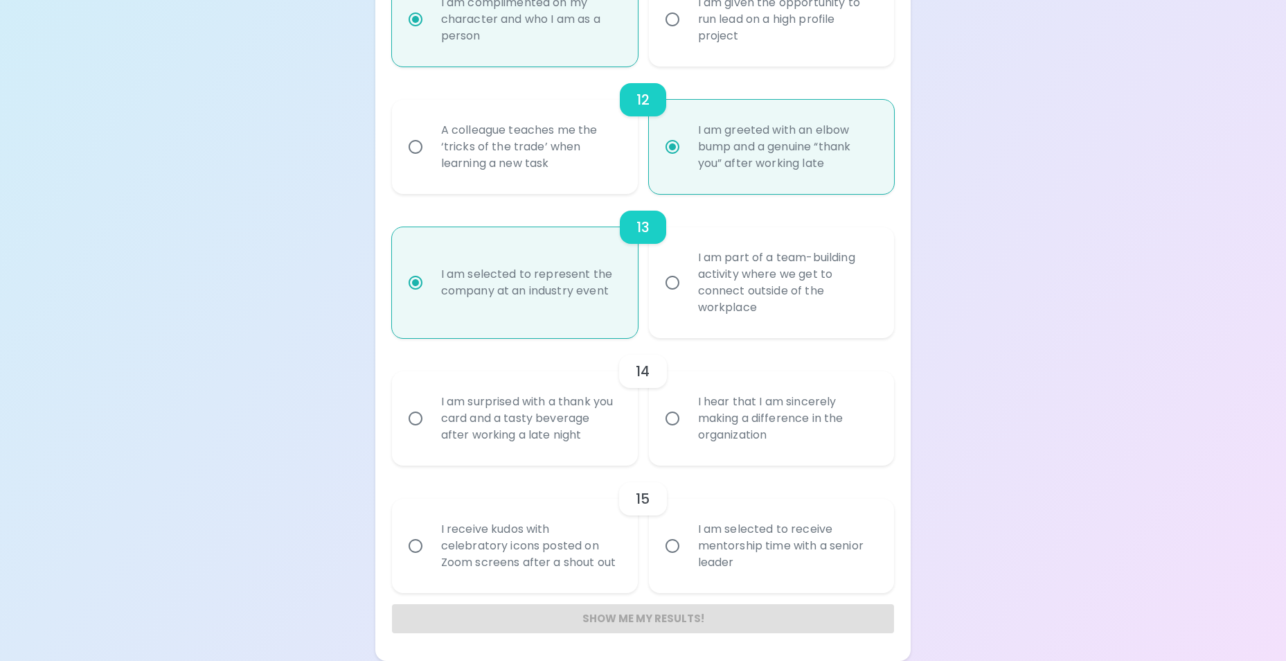
radio input "false"
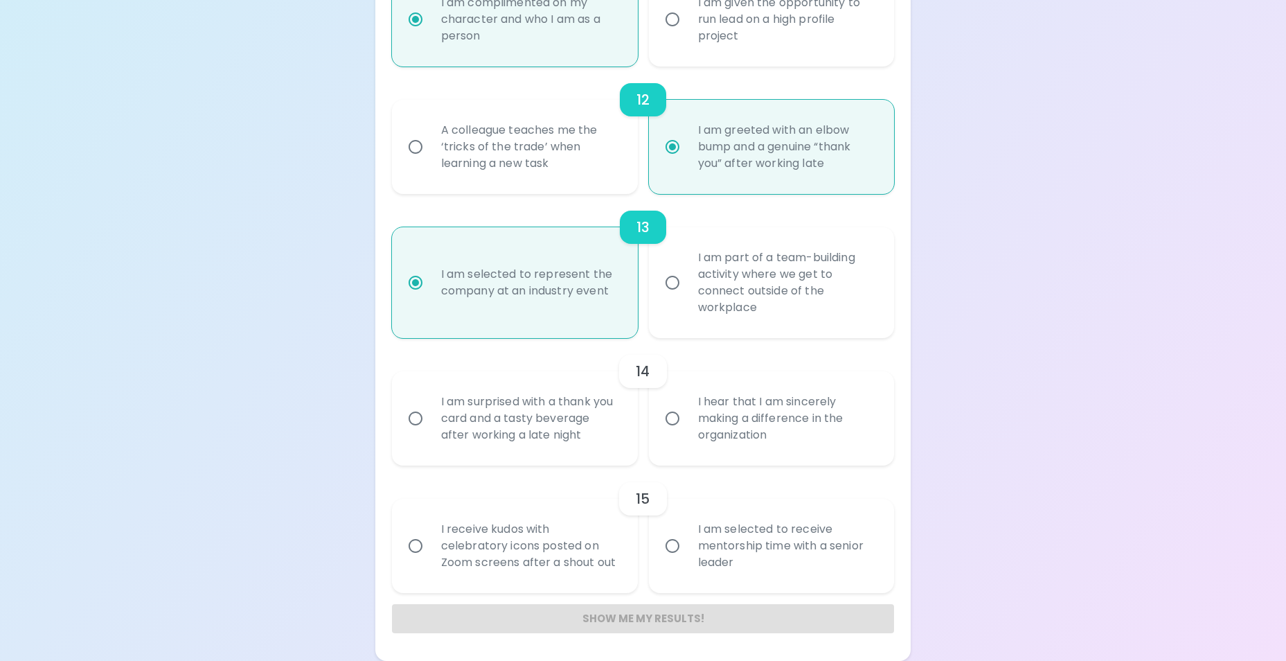
radio input "false"
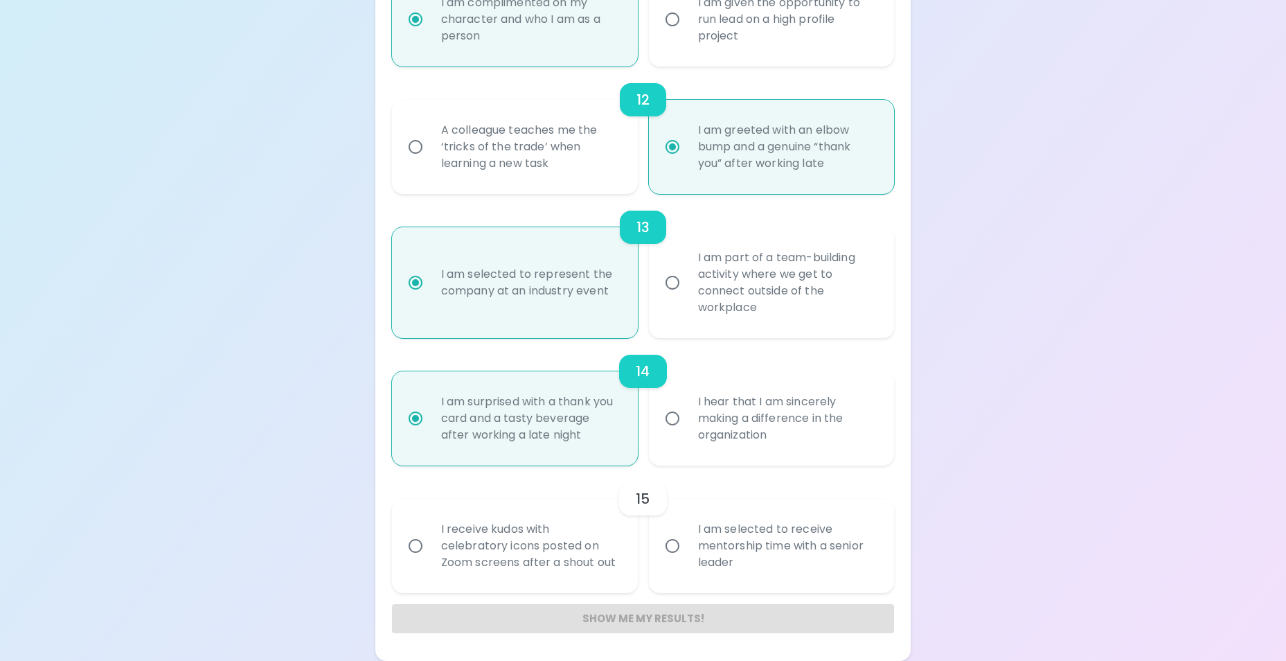
radio input "true"
click at [510, 548] on div "I receive kudos with celebratory icons posted on Zoom screens after a shout out" at bounding box center [530, 545] width 200 height 83
click at [430, 548] on input "I receive kudos with celebratory icons posted on Zoom screens after a shout out" at bounding box center [415, 545] width 29 height 29
radio input "false"
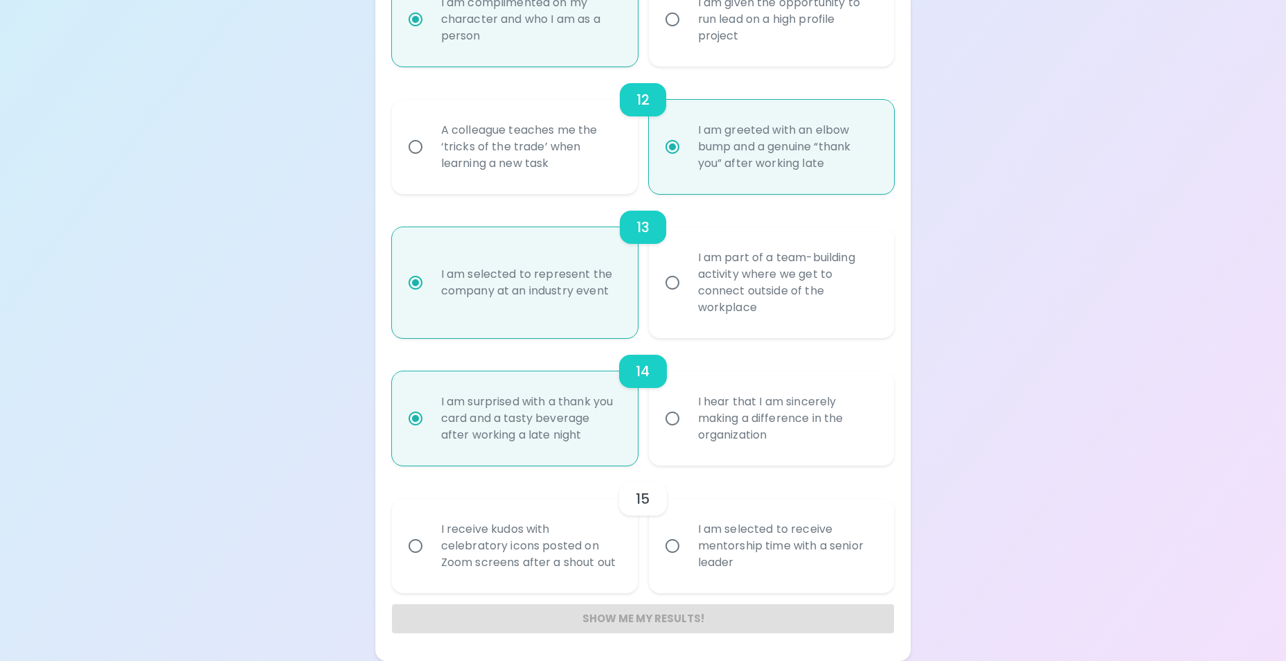
radio input "false"
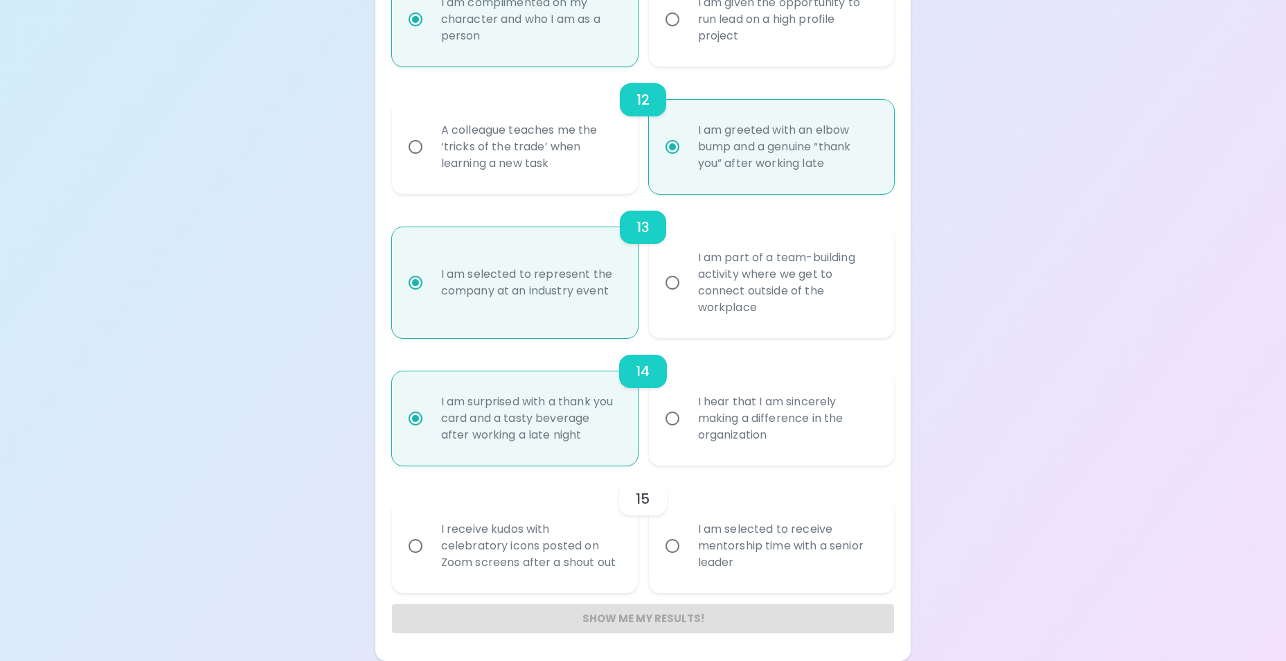
radio input "false"
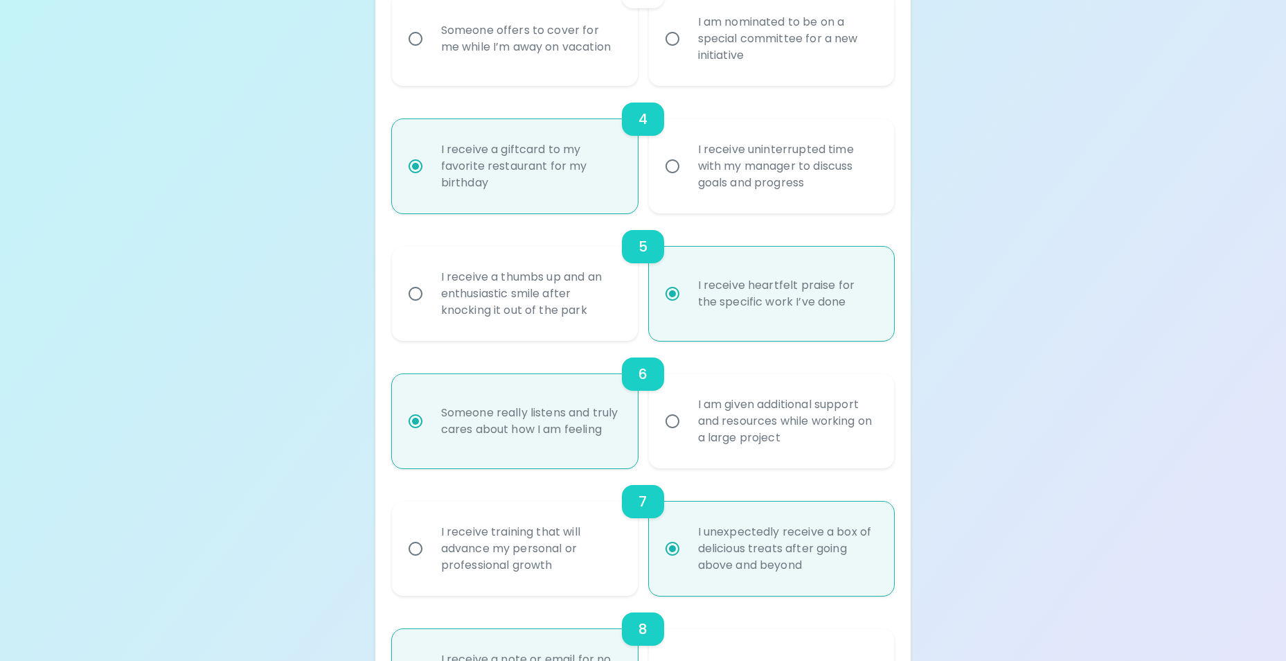
scroll to position [298, 0]
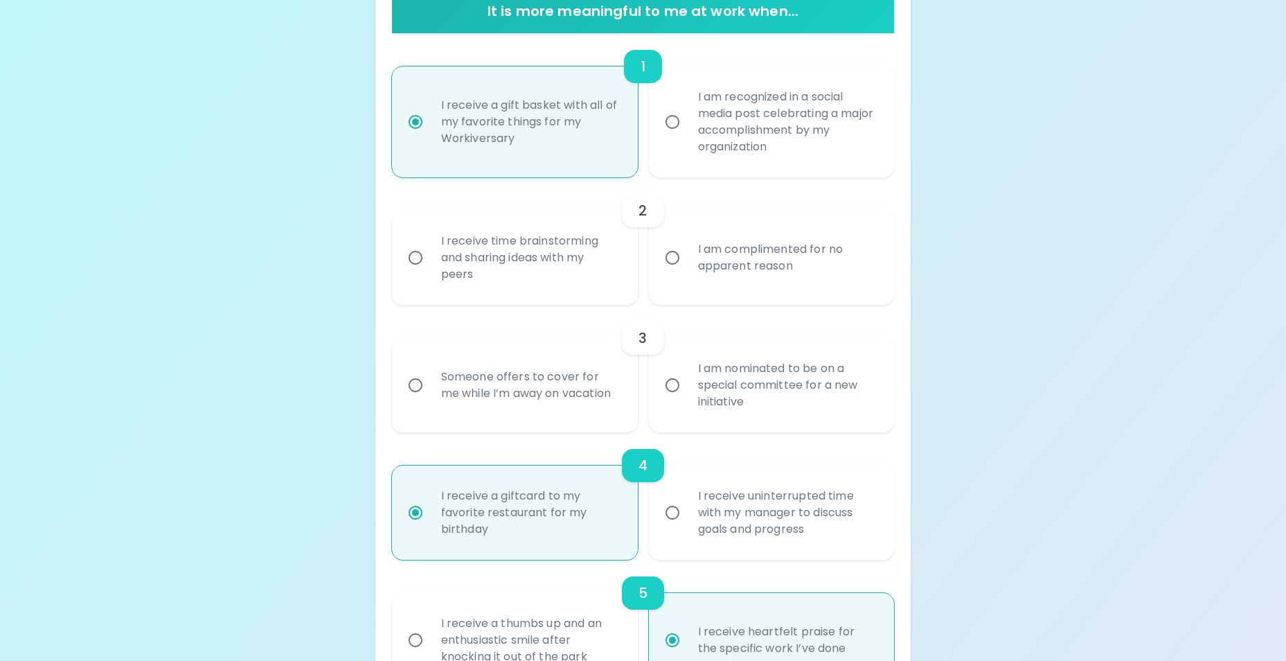
radio input "true"
click at [558, 250] on div "I receive time brainstorming and sharing ideas with my peers" at bounding box center [530, 257] width 200 height 83
click at [430, 250] on input "I receive time brainstorming and sharing ideas with my peers" at bounding box center [415, 257] width 29 height 29
radio input "false"
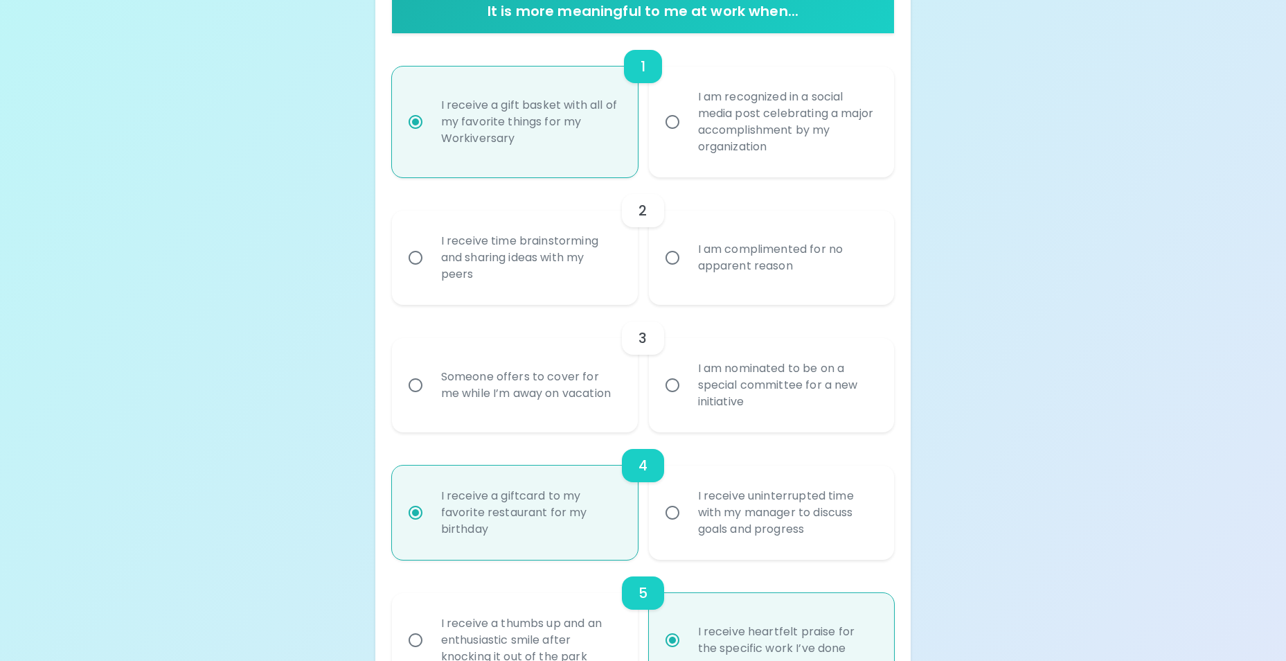
radio input "false"
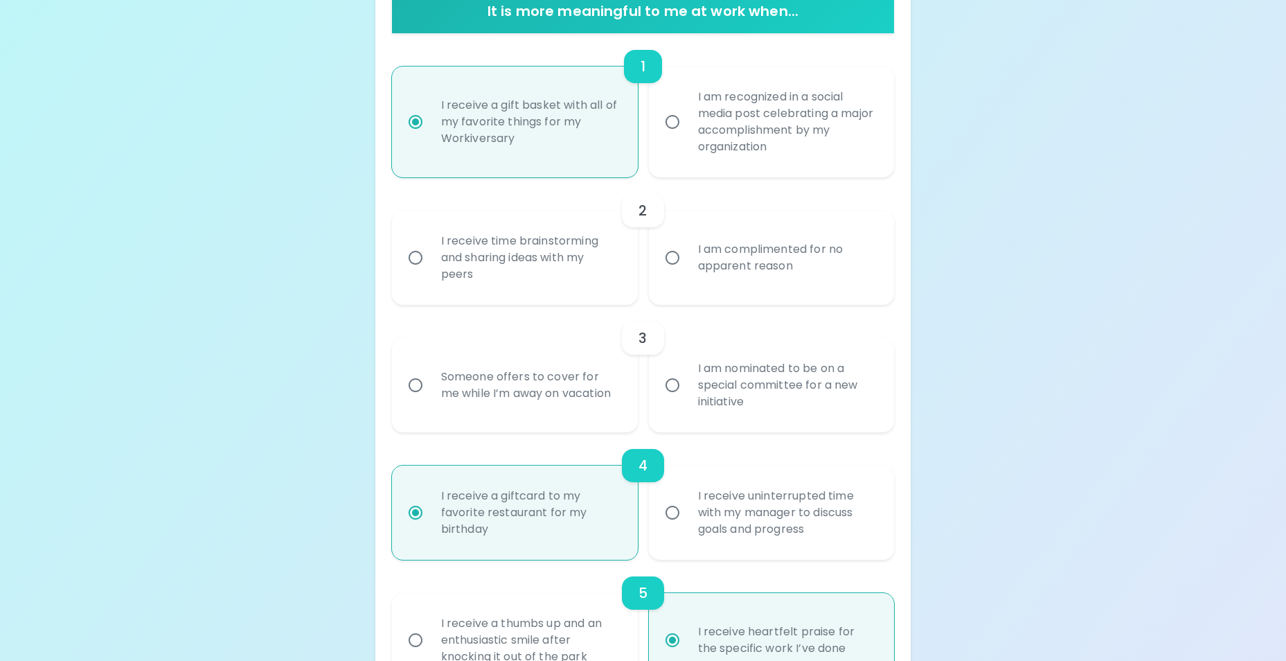
radio input "false"
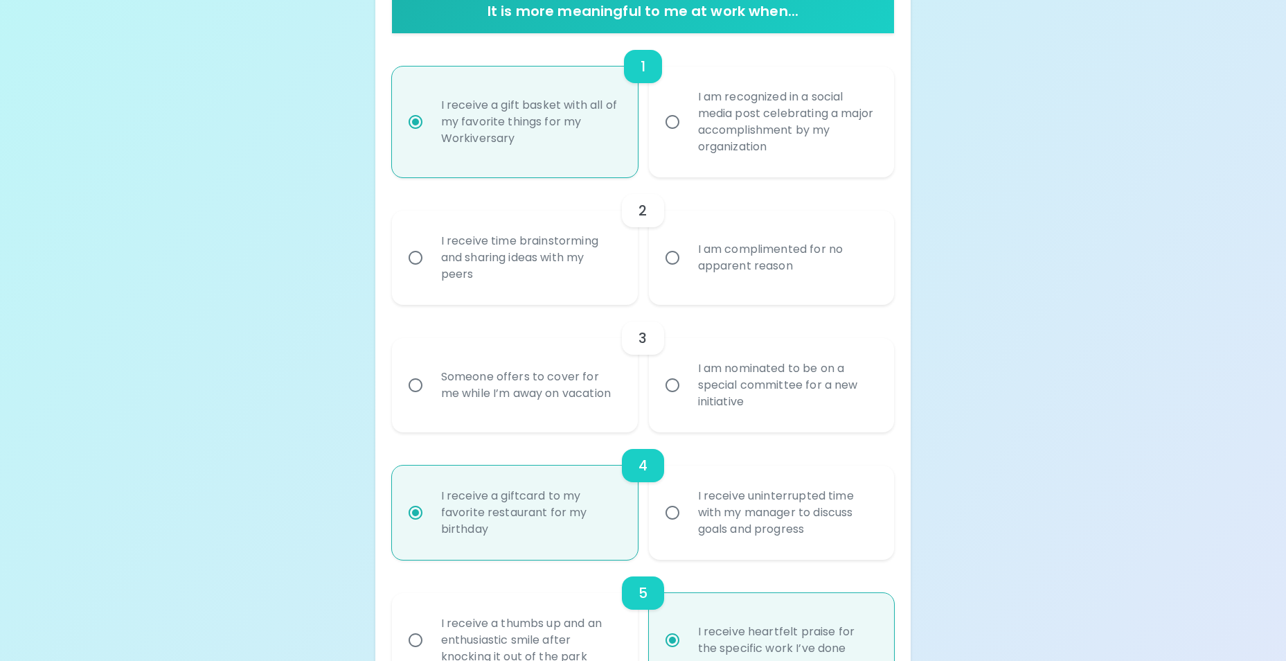
radio input "false"
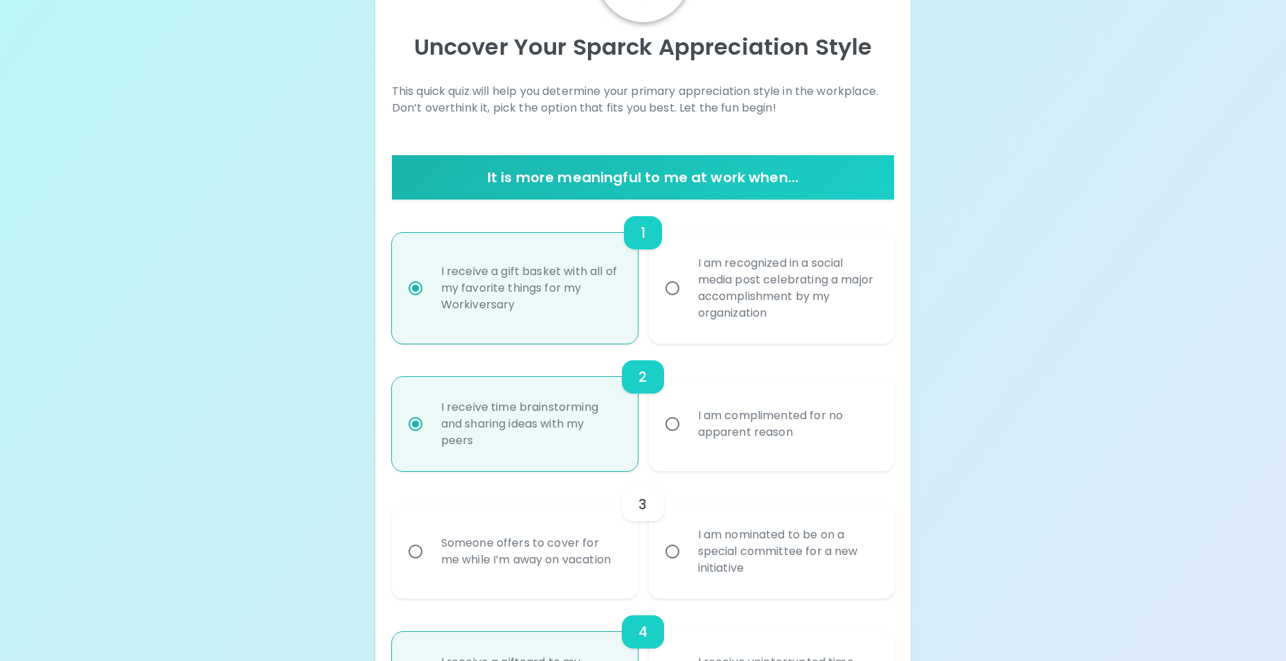
scroll to position [271, 0]
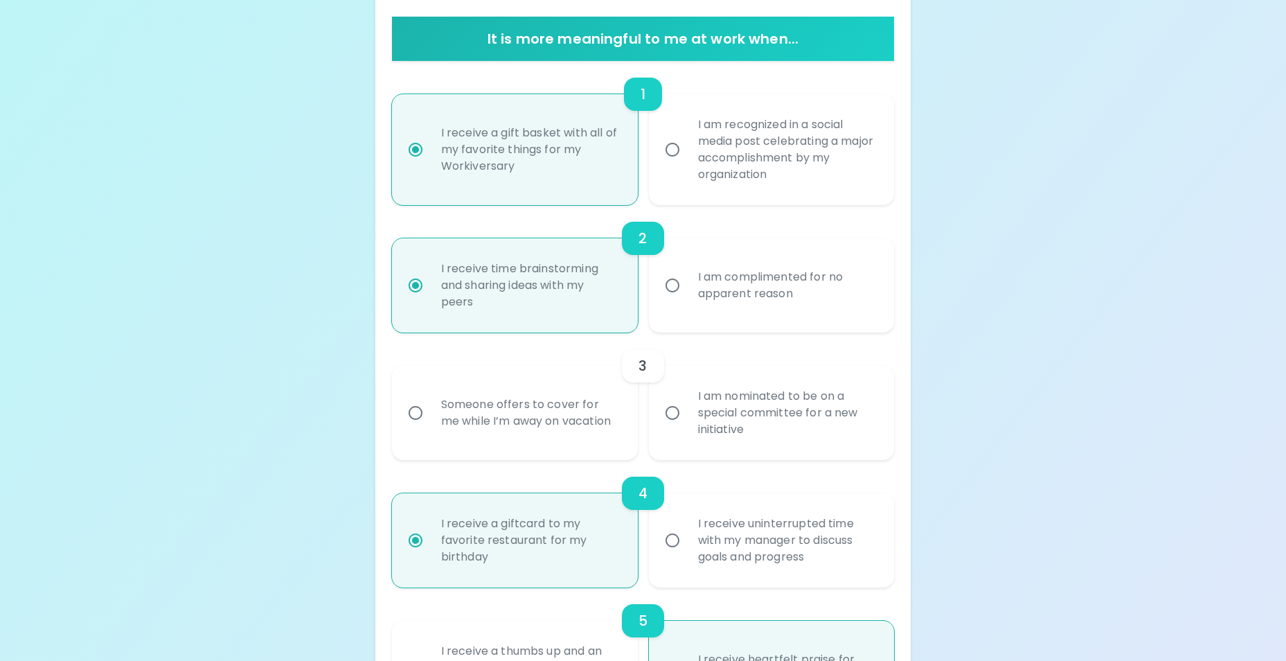
radio input "true"
click at [554, 412] on div "Someone offers to cover for me while I’m away on vacation" at bounding box center [530, 412] width 200 height 66
click at [430, 412] on input "Someone offers to cover for me while I’m away on vacation" at bounding box center [415, 412] width 29 height 29
radio input "false"
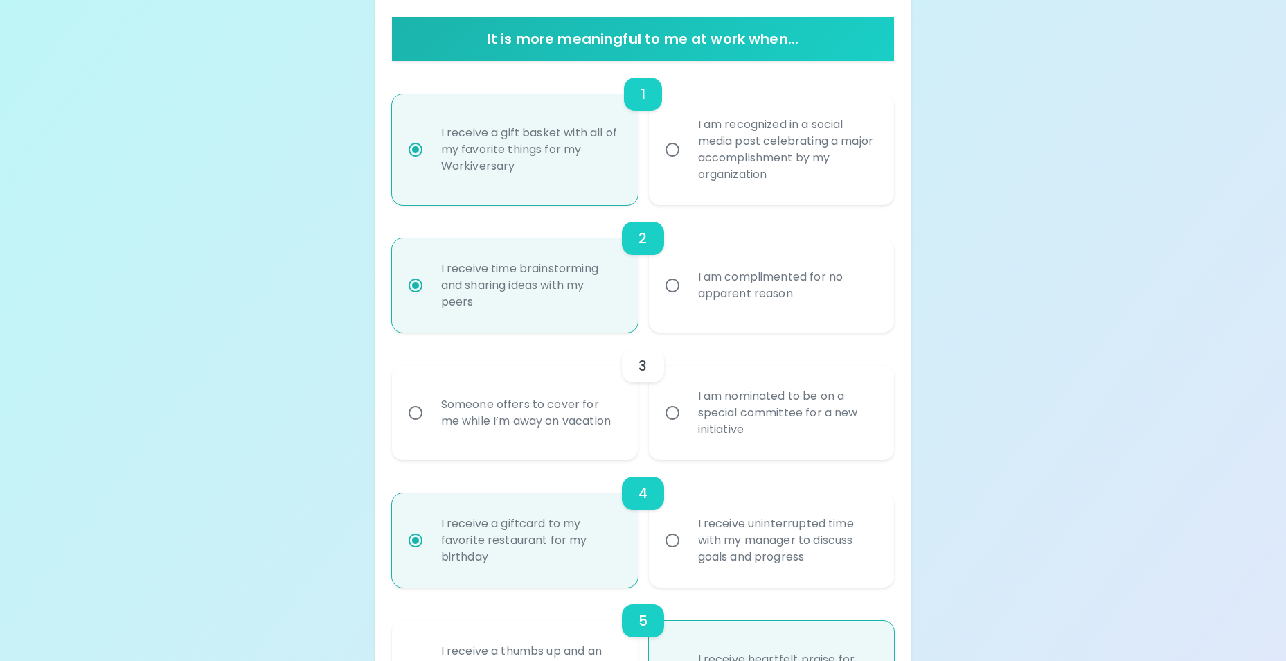
radio input "false"
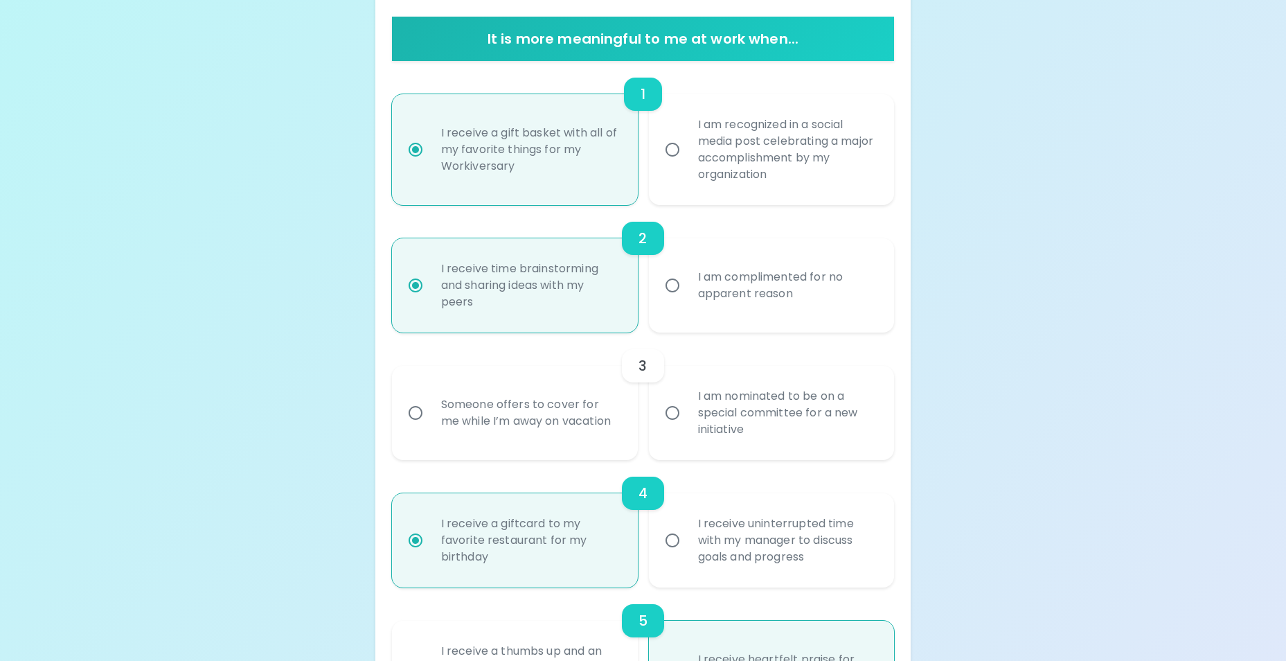
radio input "false"
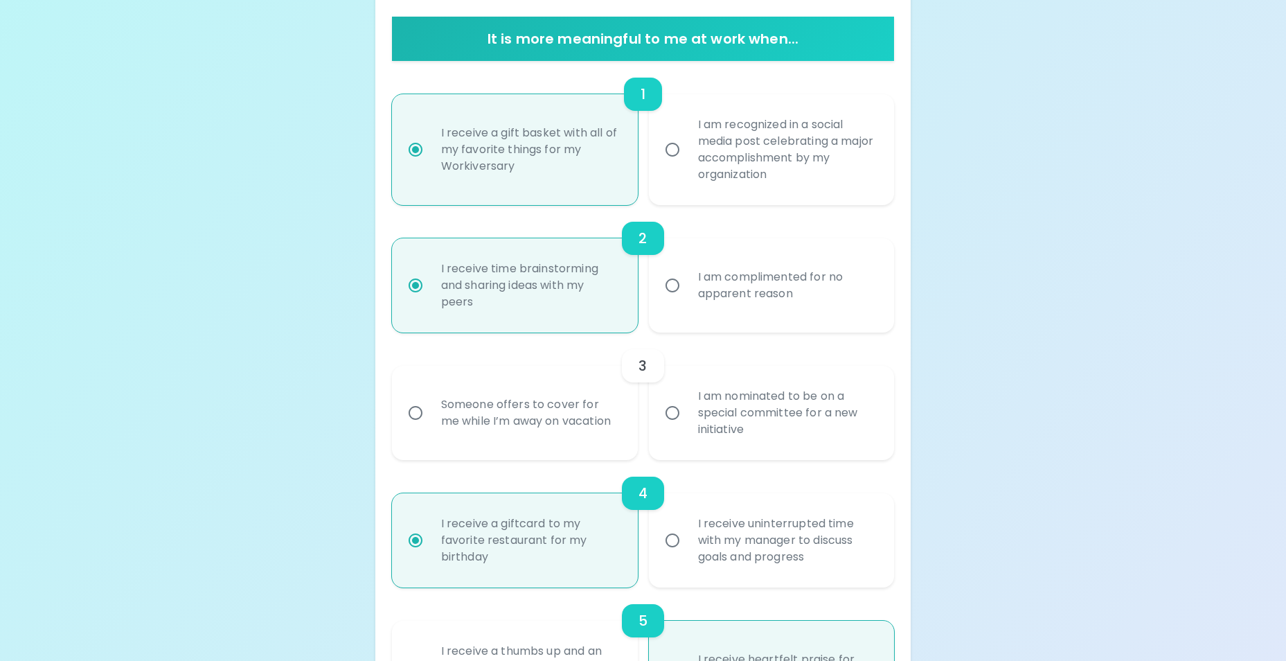
radio input "false"
radio input "true"
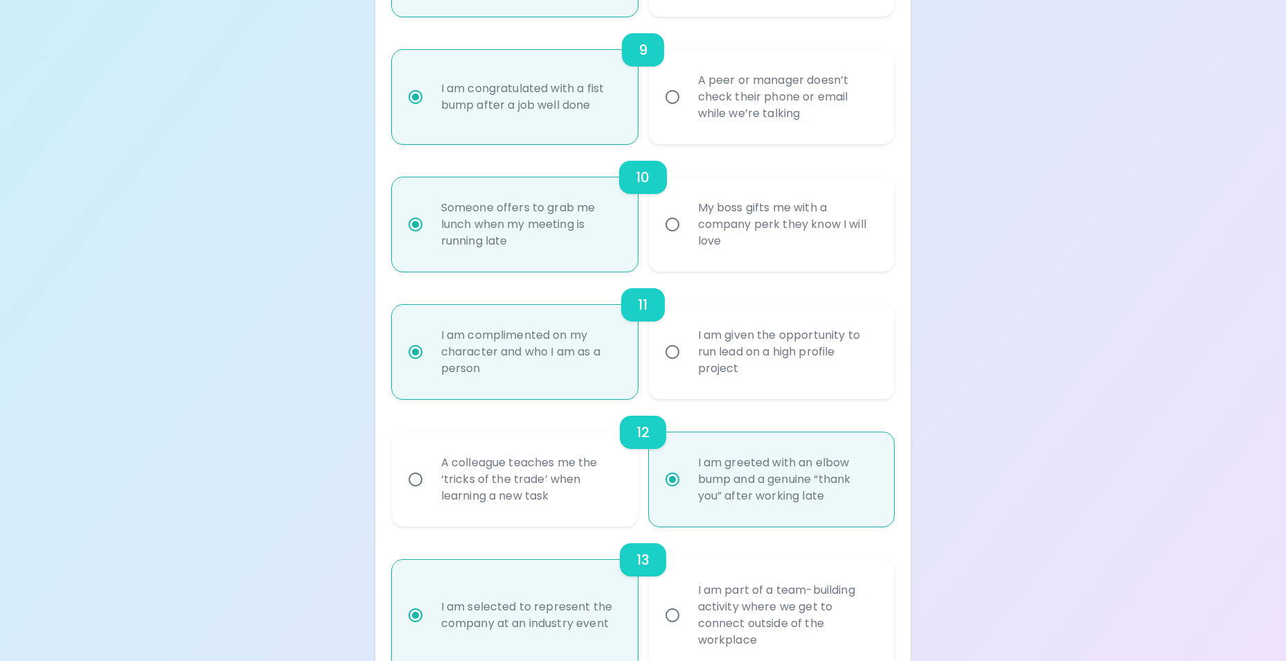
scroll to position [1683, 0]
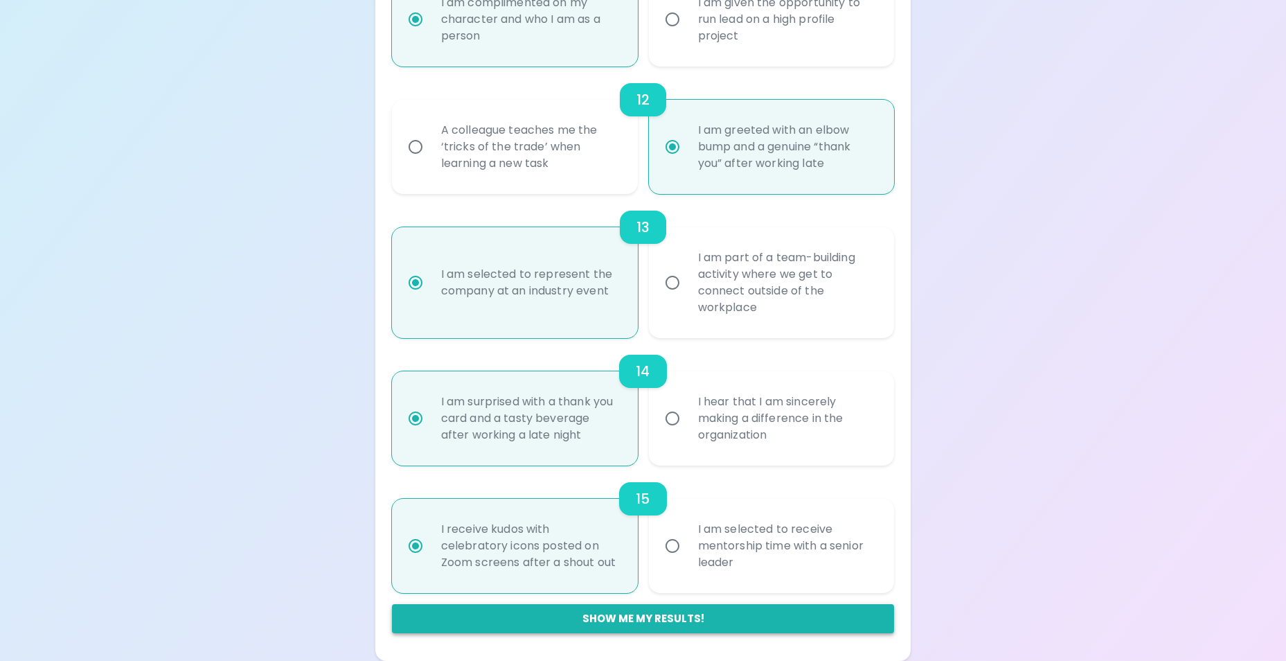
radio input "true"
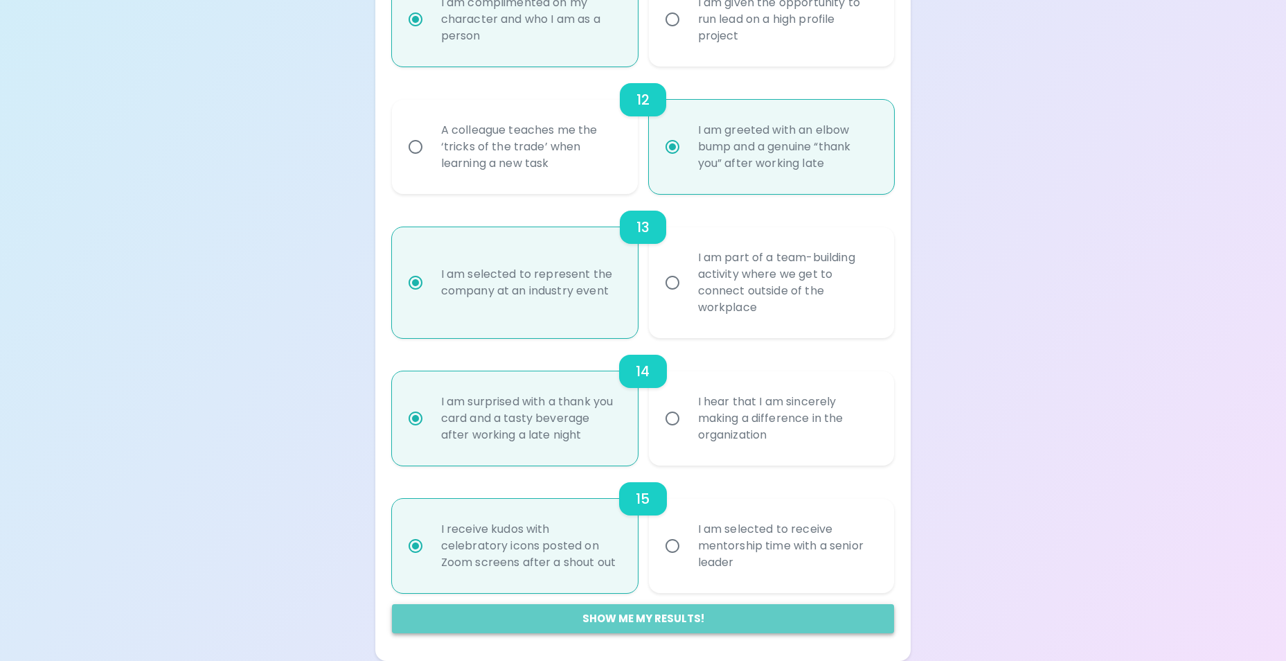
click at [640, 617] on button "Show me my results!" at bounding box center [643, 618] width 503 height 29
radio input "false"
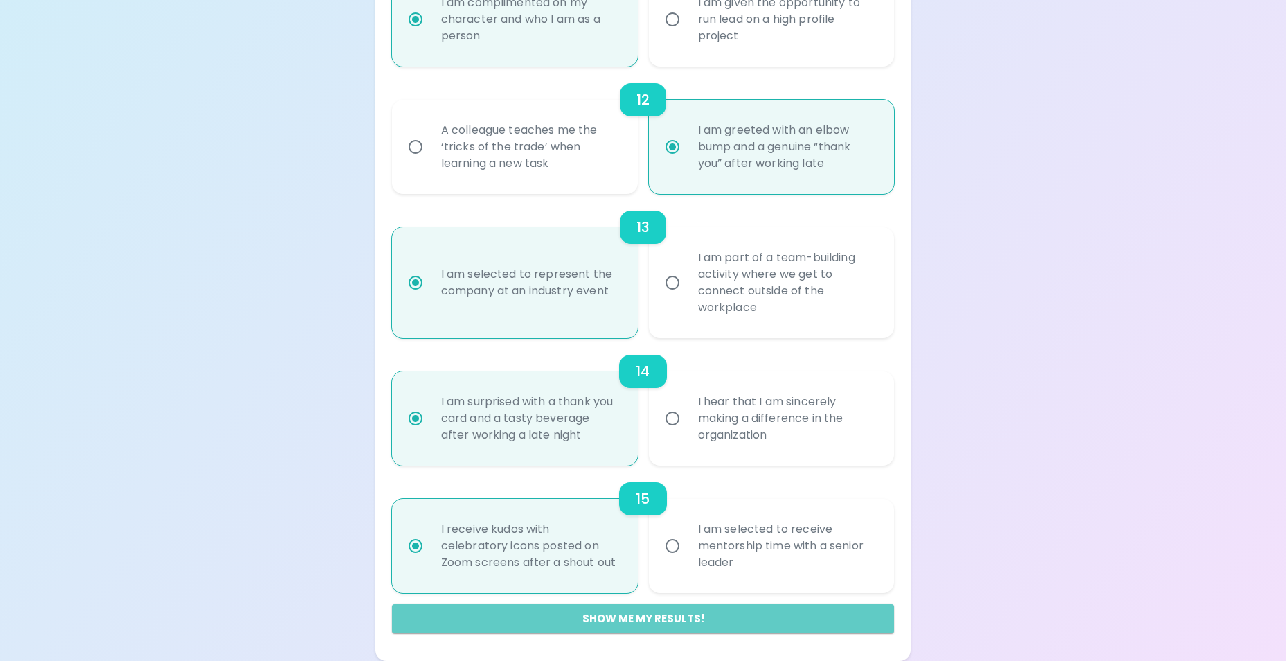
radio input "false"
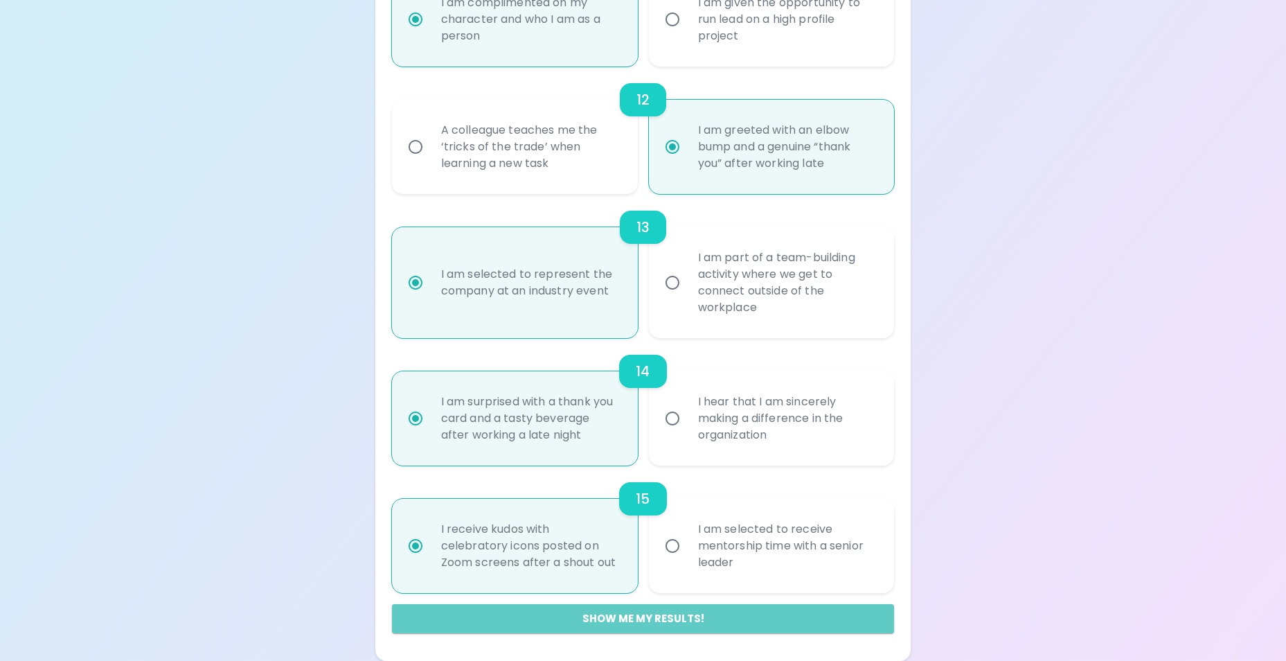
radio input "false"
radio input "true"
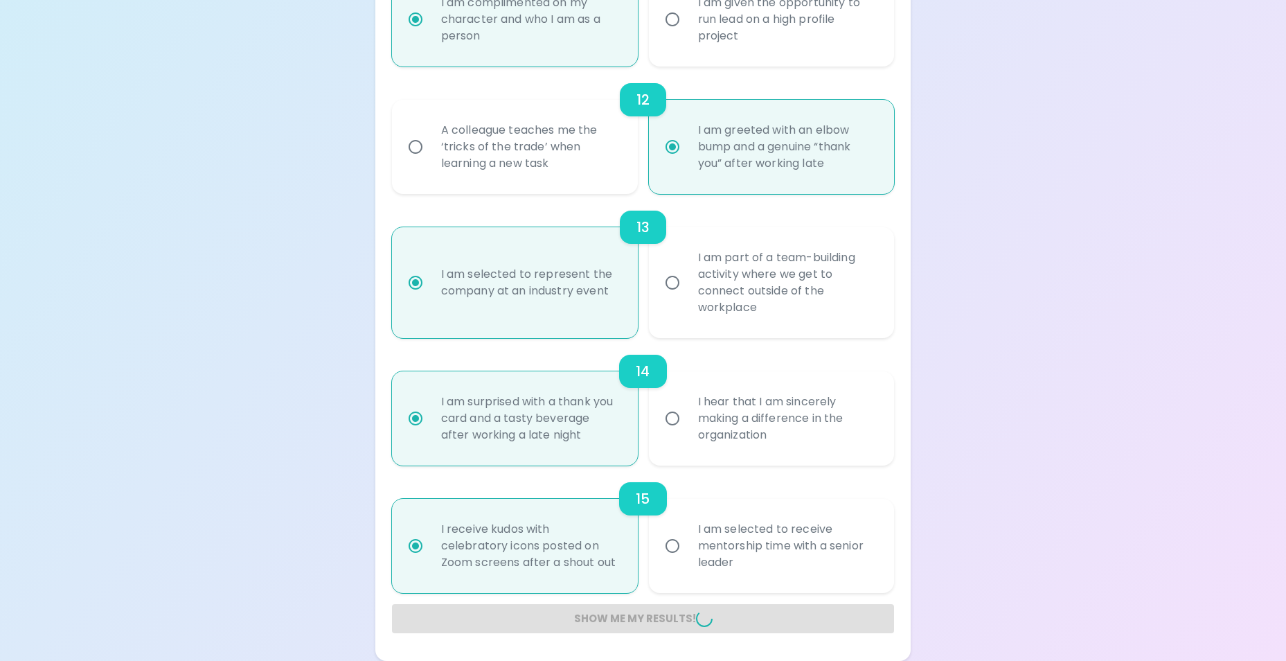
radio input "false"
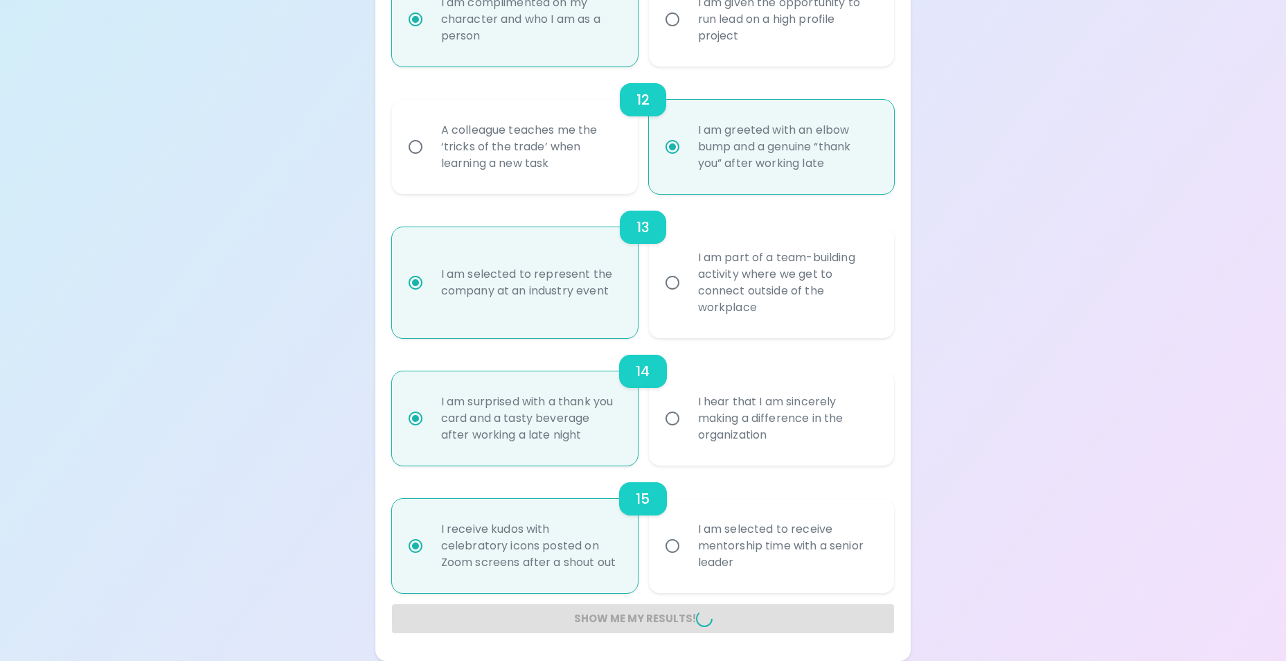
radio input "false"
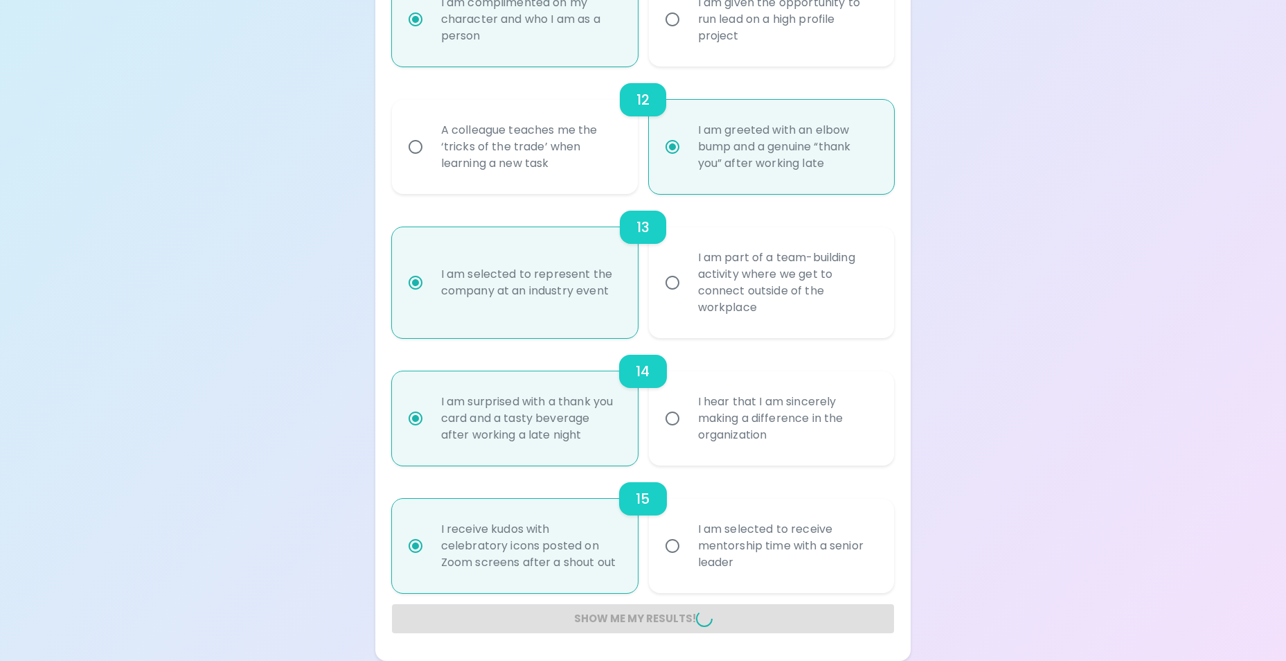
radio input "false"
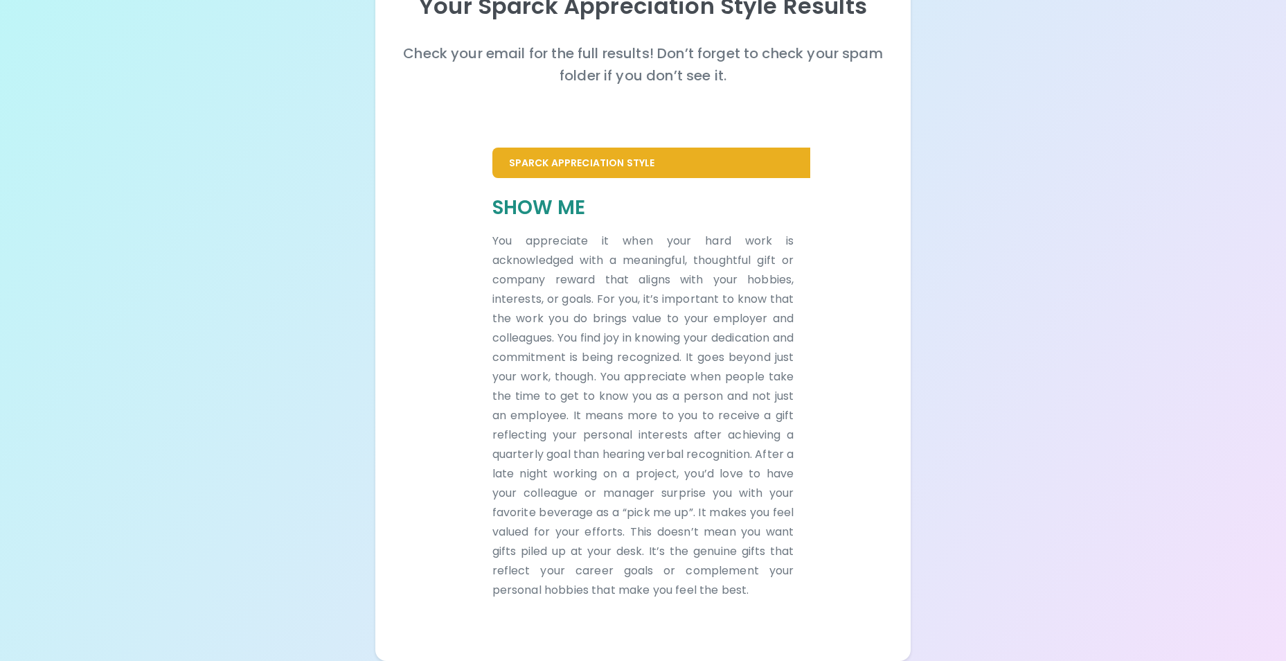
scroll to position [0, 0]
